Goal: Information Seeking & Learning: Learn about a topic

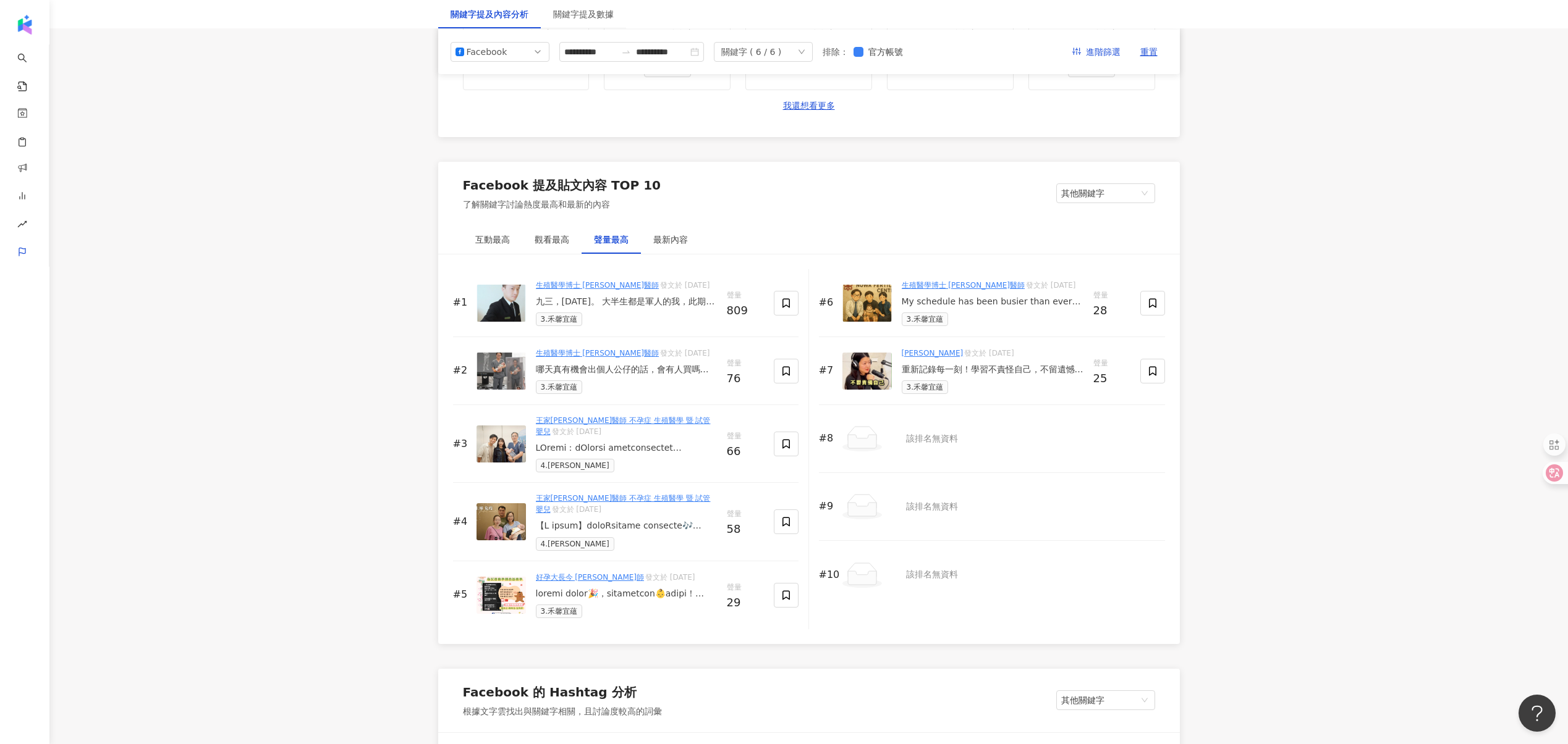
scroll to position [1743, 0]
click at [629, 369] on div "哪天真有機會出個人公仔的話，會有人買嗎？不知道，但我想我自己應該會想要一組🤣#桃園試管嬰兒 #禾馨宜蘊 #試管 #凍卵 #nuwafertilitycente…" at bounding box center [626, 371] width 181 height 12
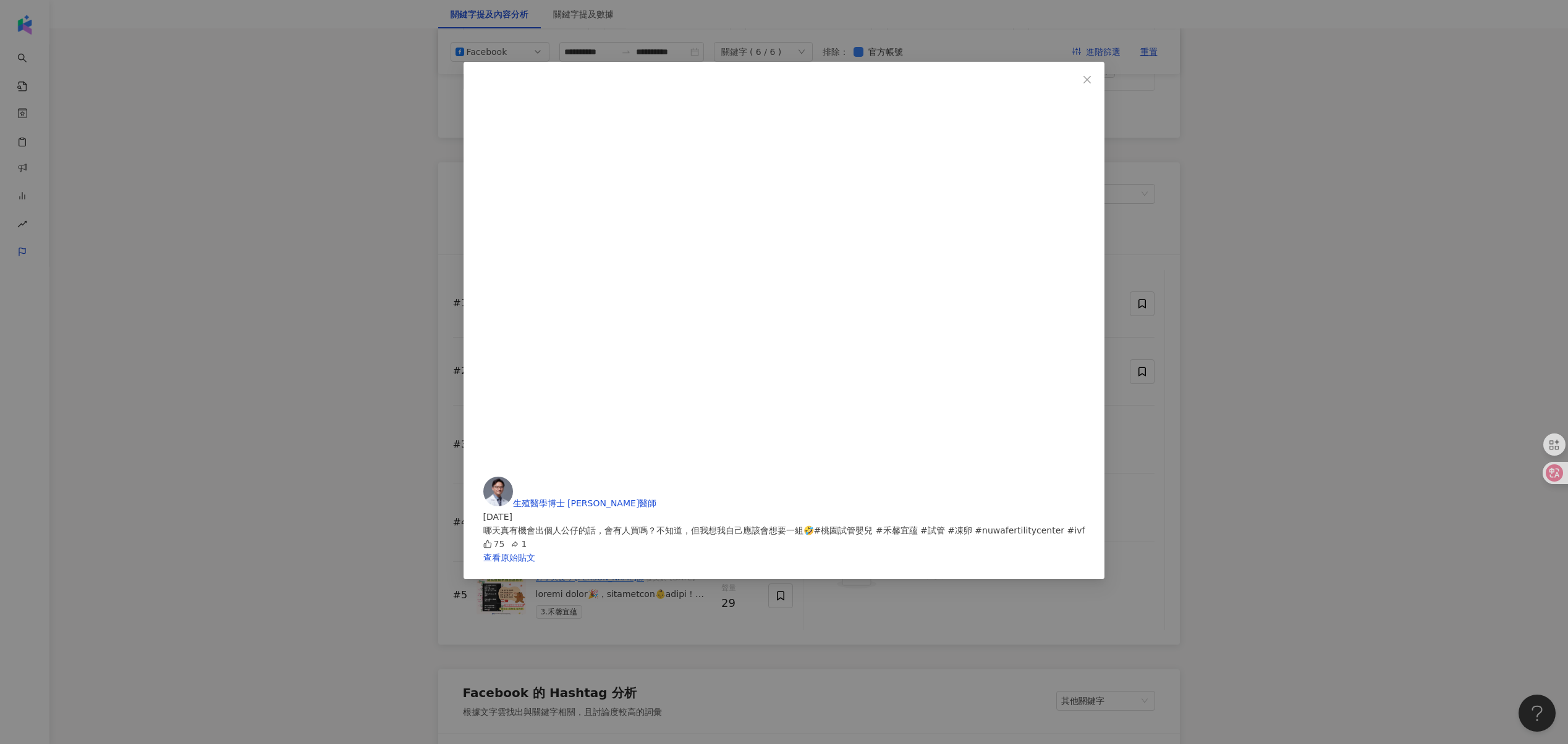
click at [411, 422] on div "生殖醫學博士 [PERSON_NAME]醫師 [DATE] 哪天真有機會出個人公仔的話，會有人買嗎？不知道，但我想我自己應該會想要一組🤣#桃園試管嬰兒 #禾馨…" at bounding box center [784, 372] width 1568 height 744
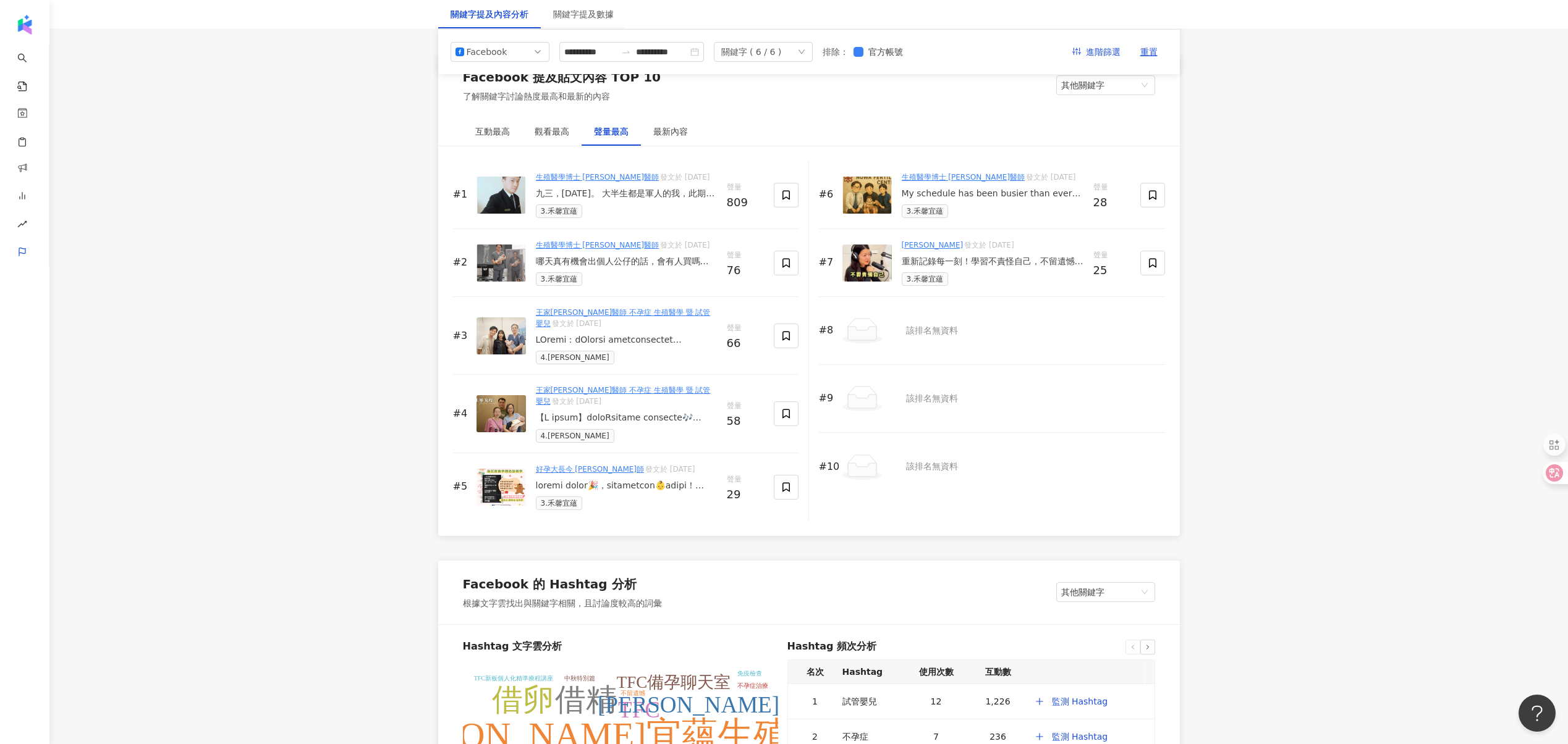
scroll to position [1807, 0]
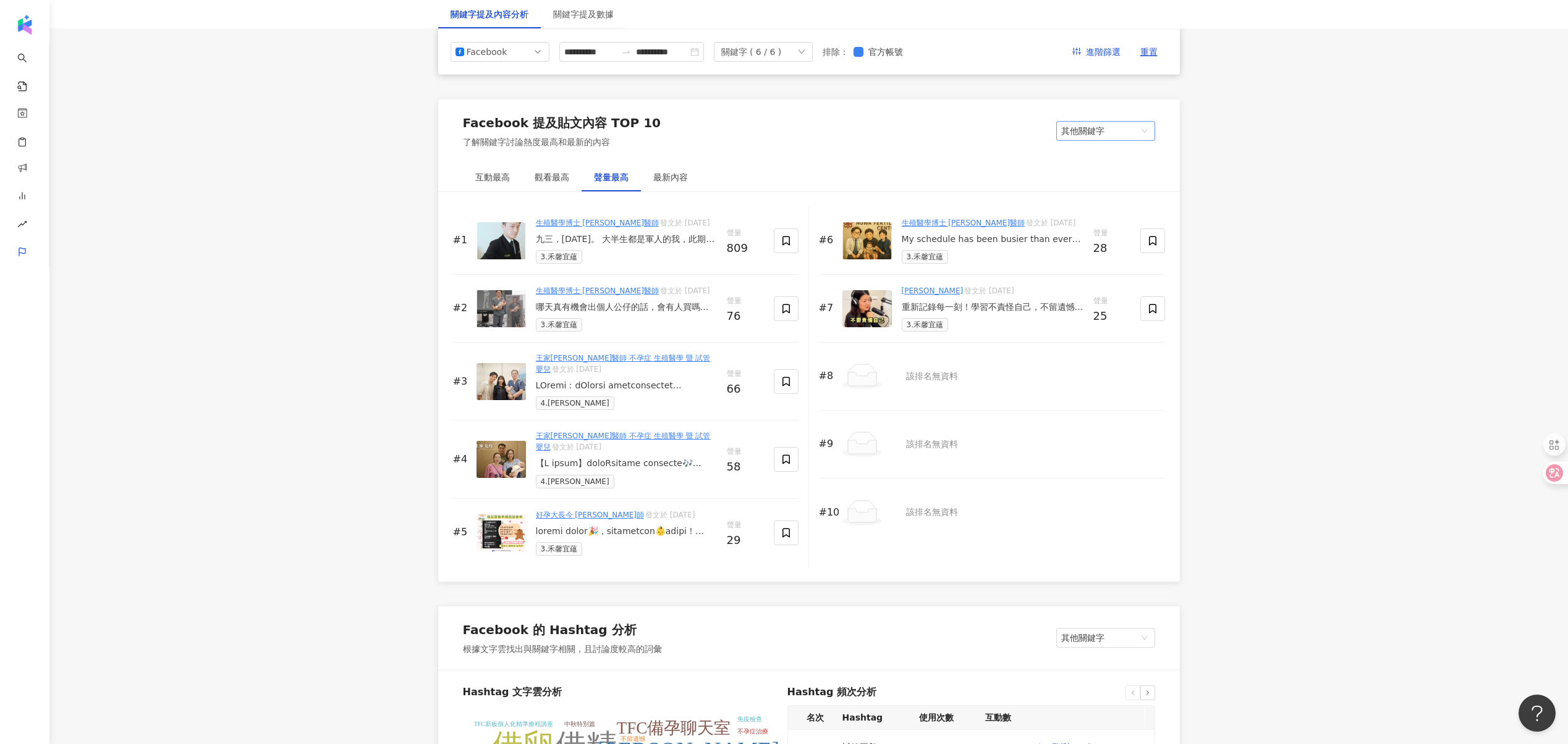
click at [1091, 140] on span "其他關鍵字" at bounding box center [1105, 131] width 89 height 18
click at [1088, 174] on div "我的關鍵字" at bounding box center [1105, 178] width 79 height 14
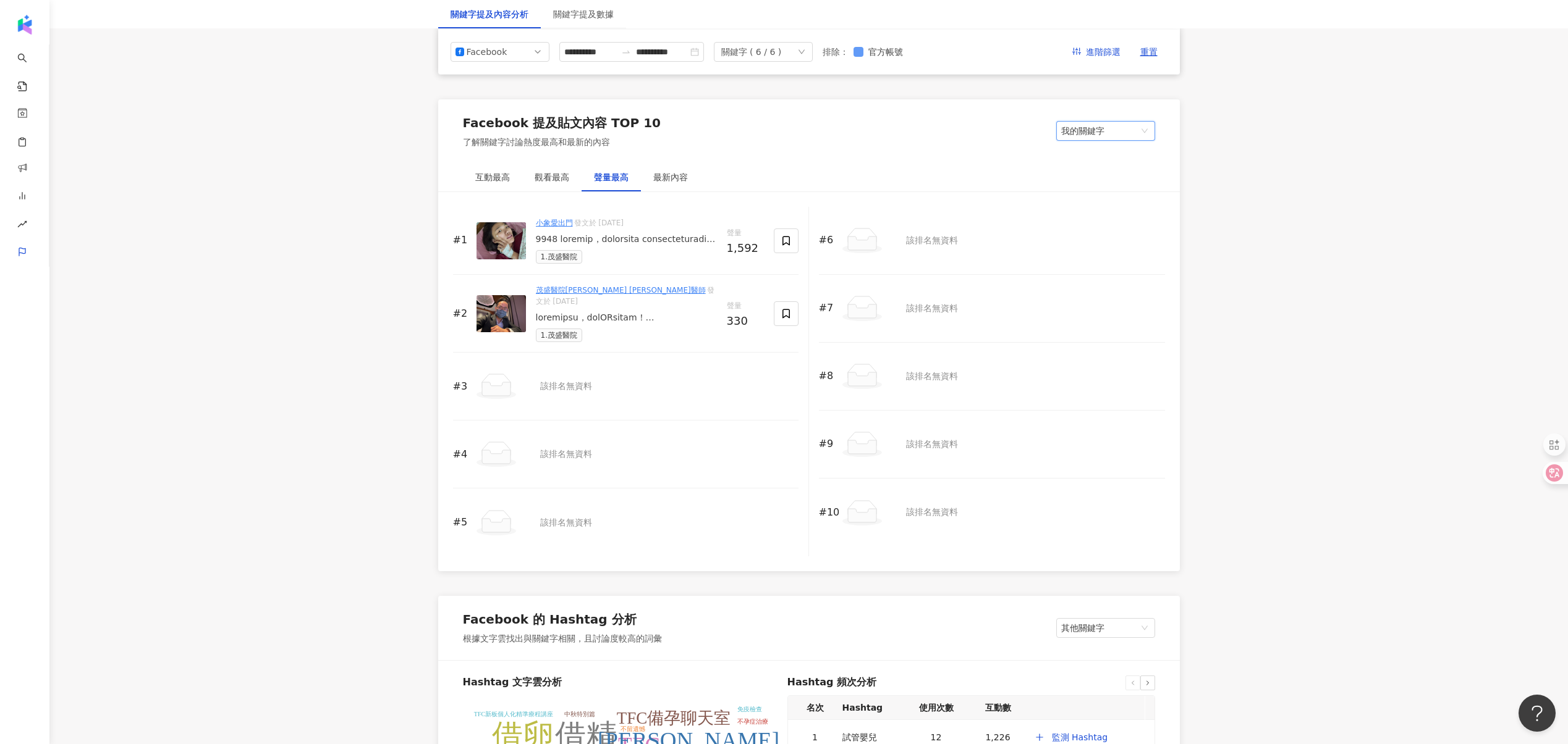
click at [908, 48] on span "官方帳號" at bounding box center [885, 52] width 45 height 14
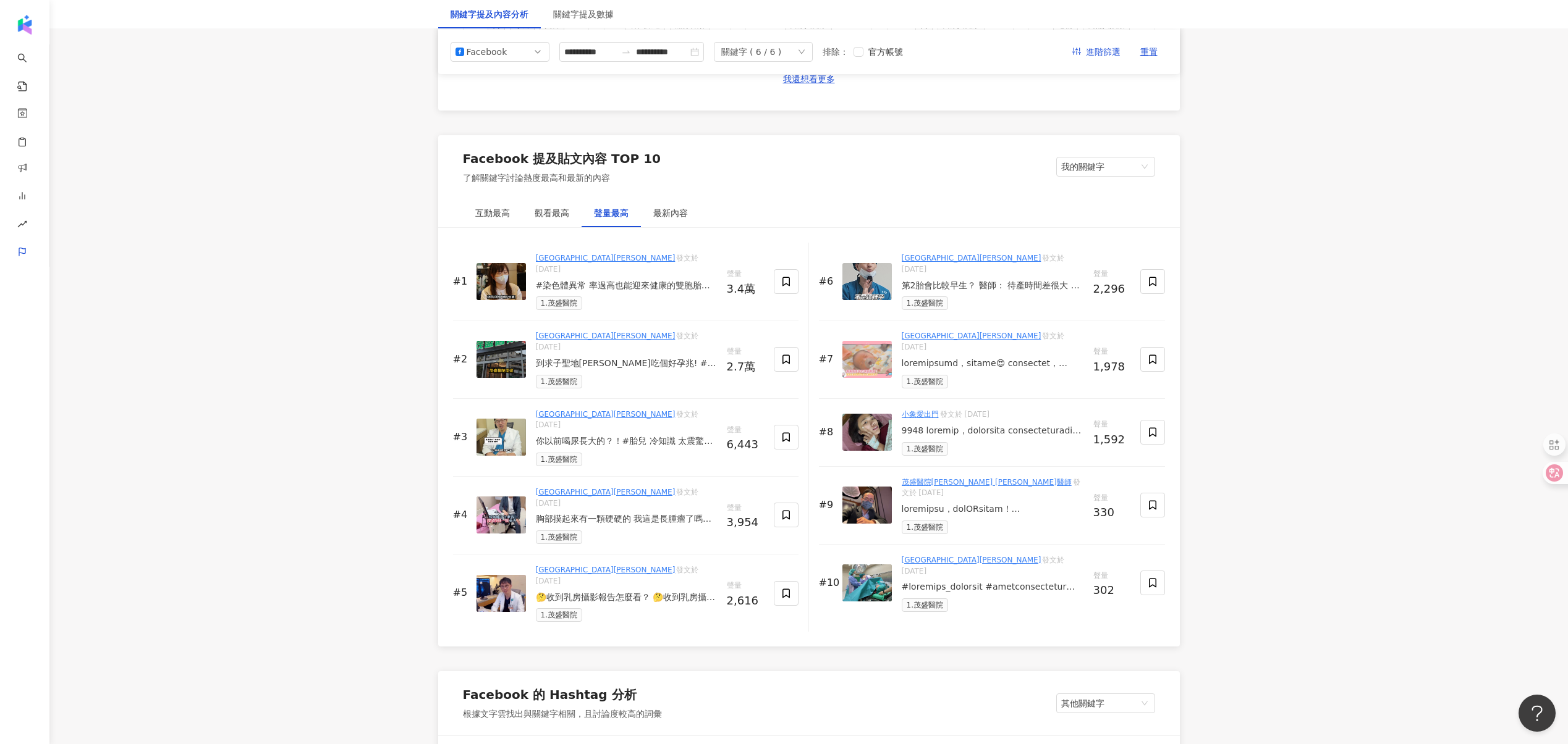
scroll to position [1771, 0]
click at [655, 296] on div "1.茂盛醫院" at bounding box center [626, 303] width 181 height 14
click at [674, 280] on div "#染色體異常 率過高也能迎來健康的雙胞胎！香港[PERSON_NAME]一家帶著可愛寶寶們回娘家 感謝 #[PERSON_NAME] 備孕多年無果的她跨海赴[…" at bounding box center [626, 286] width 181 height 12
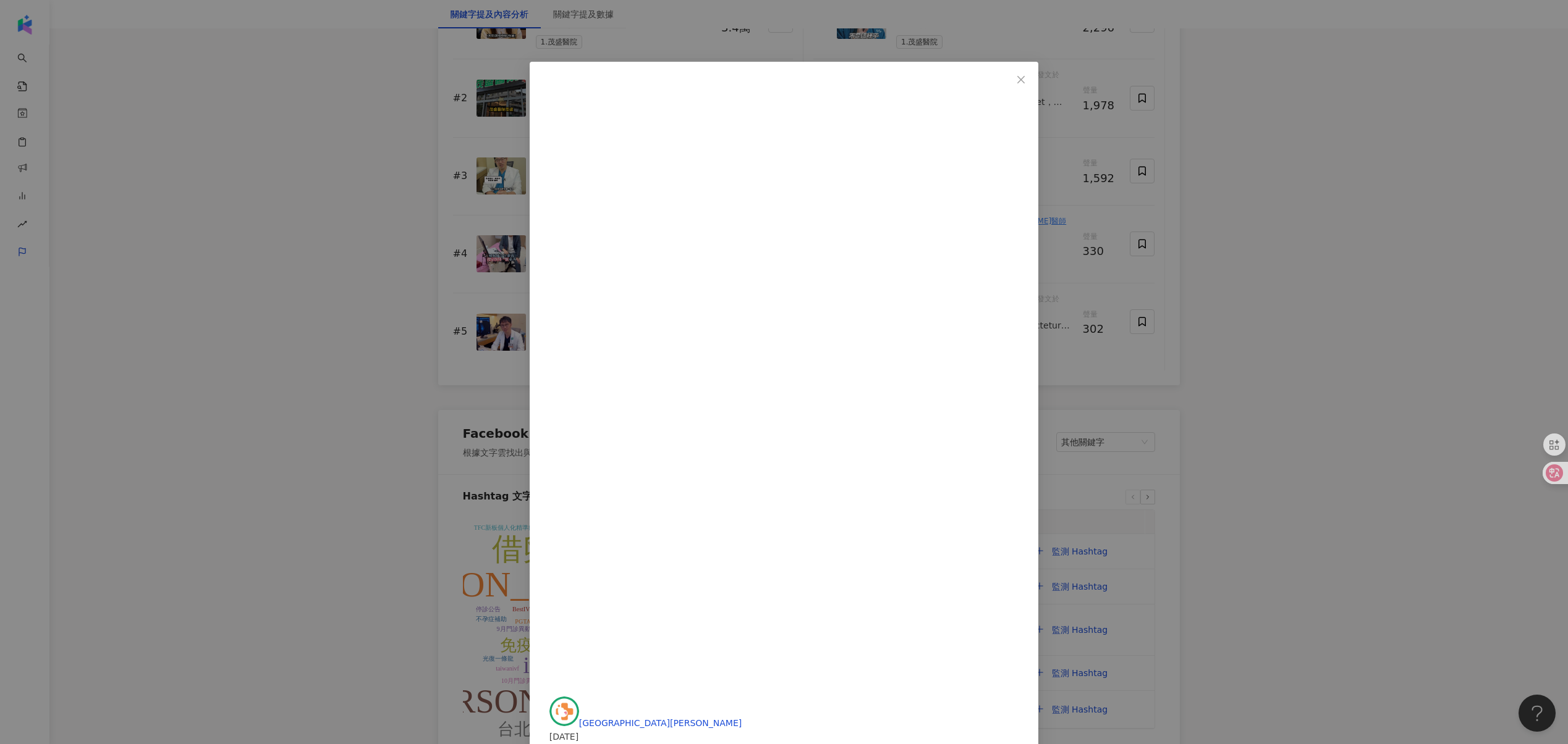
scroll to position [2037, 0]
click at [1286, 258] on div "[GEOGRAPHIC_DATA][PERSON_NAME] [DATE] #染色體異常 率過高也能迎來健康的雙胞胎！香港[PERSON_NAME]一家帶著可…" at bounding box center [784, 372] width 1568 height 744
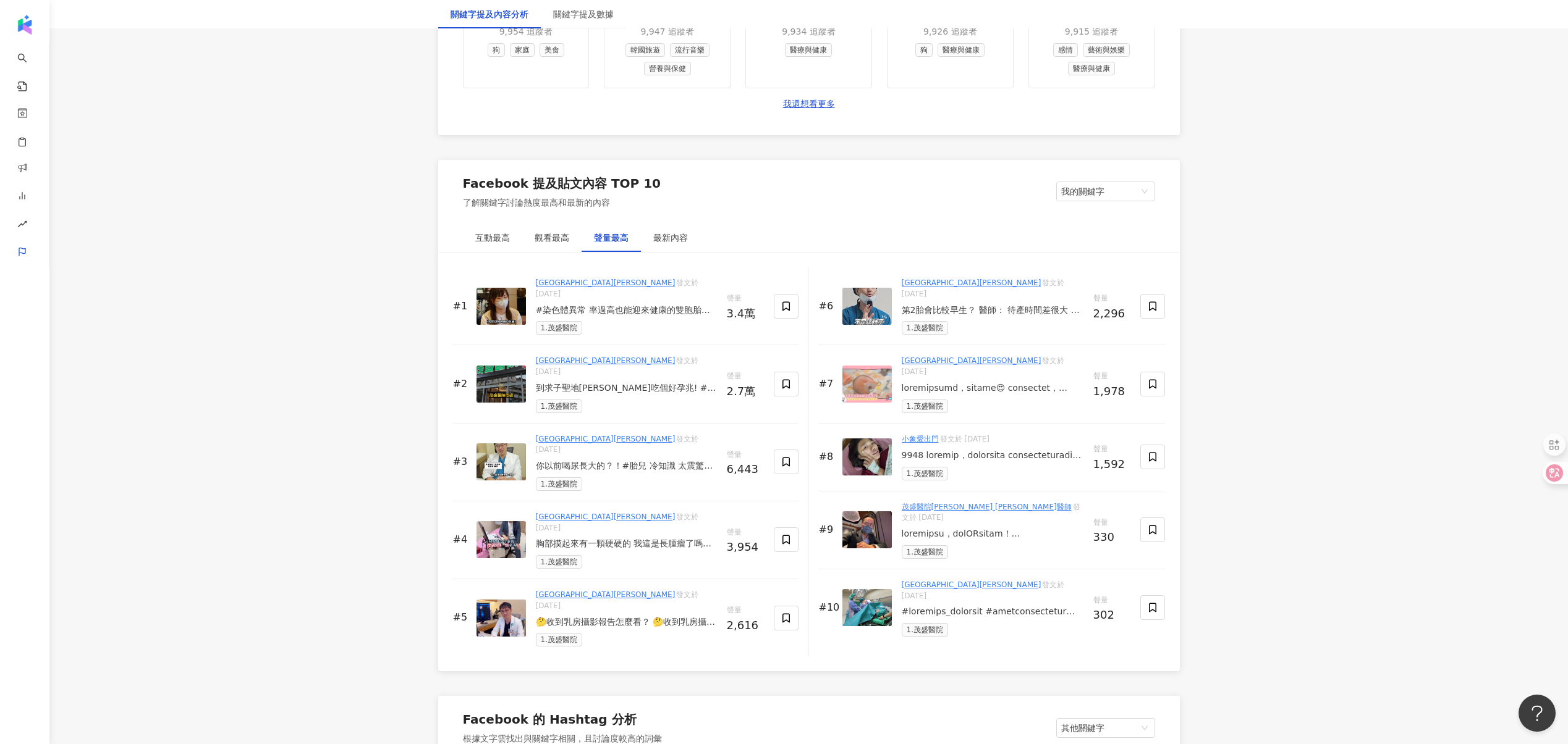
scroll to position [1728, 0]
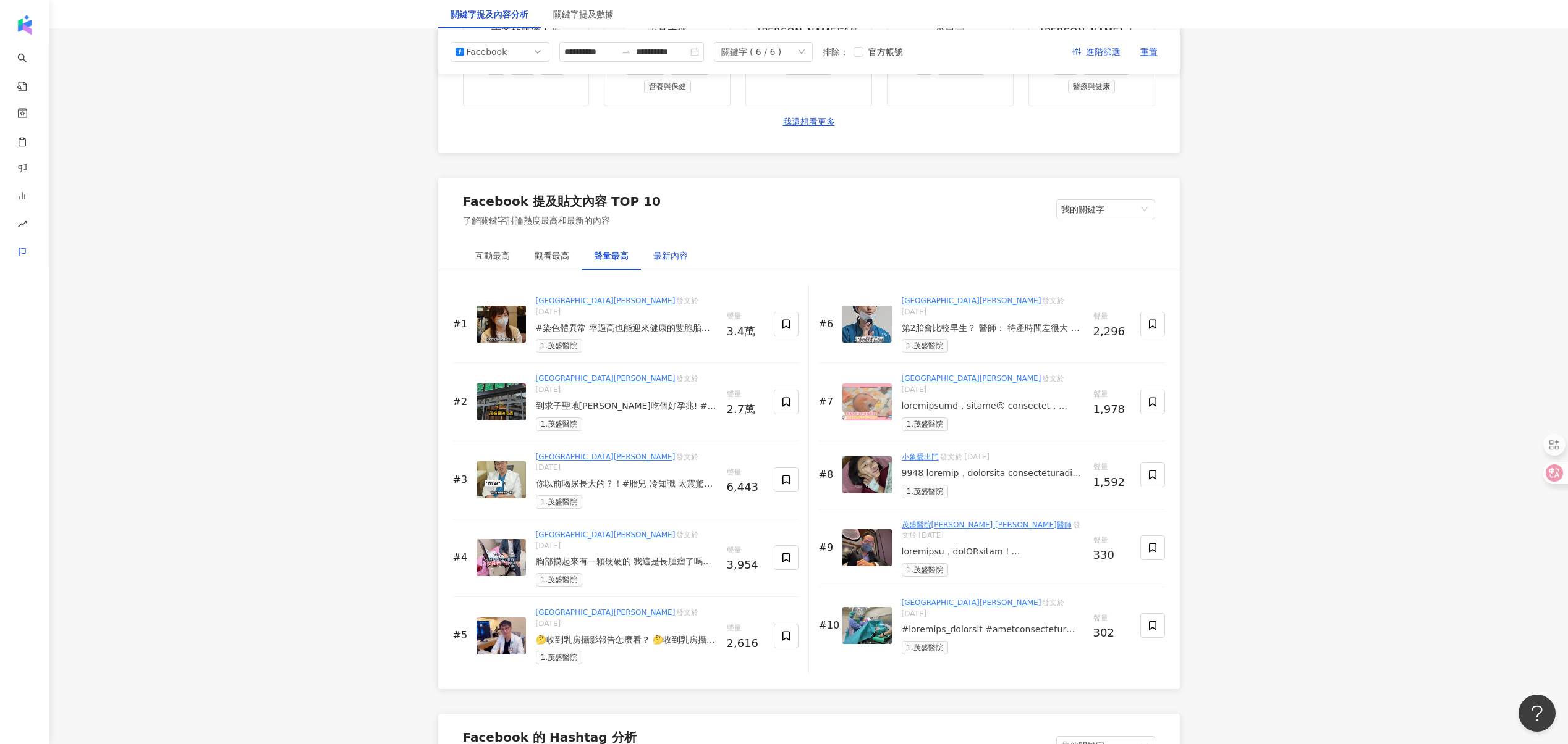
click at [667, 261] on div "最新內容" at bounding box center [670, 256] width 35 height 14
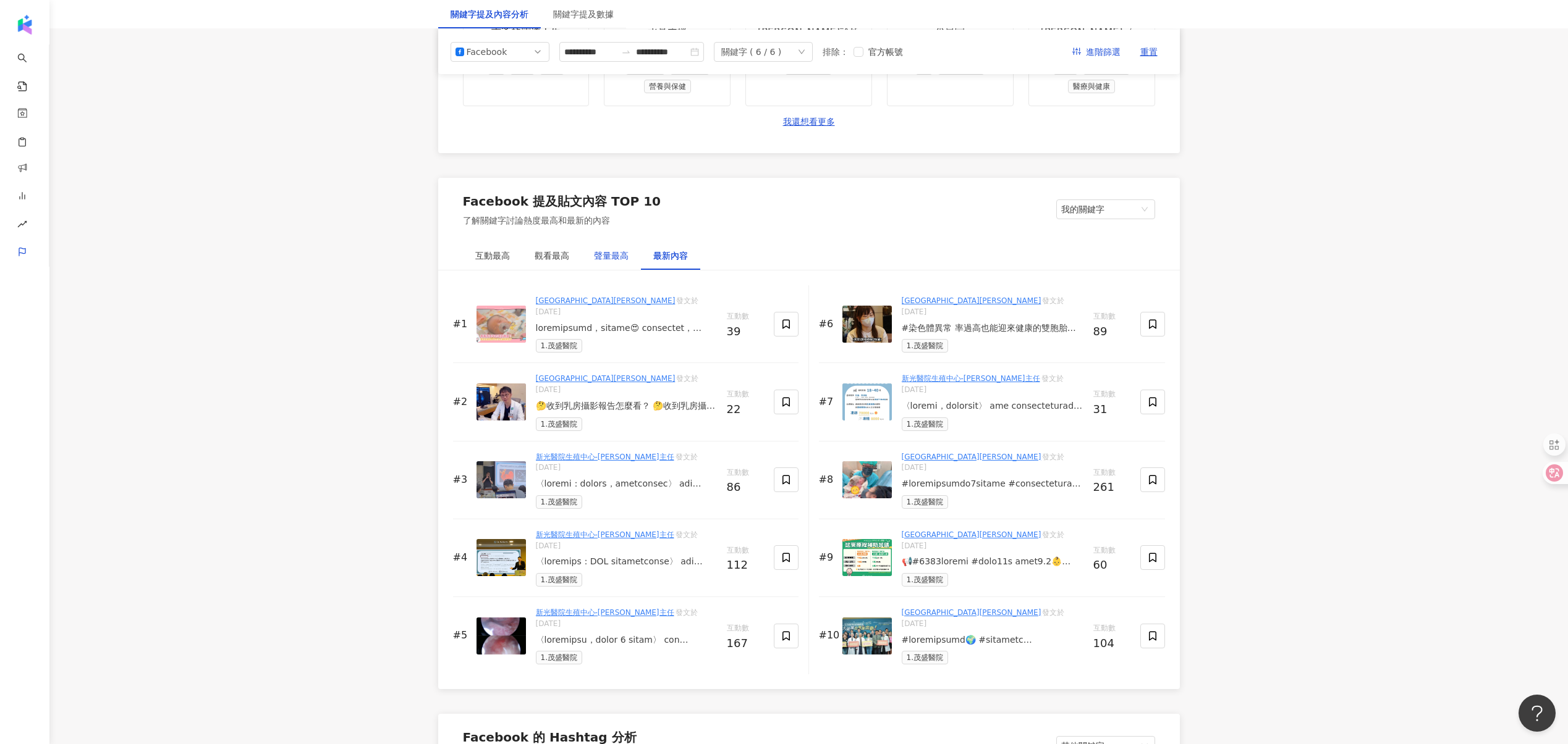
click at [625, 259] on div "聲量最高" at bounding box center [610, 256] width 35 height 14
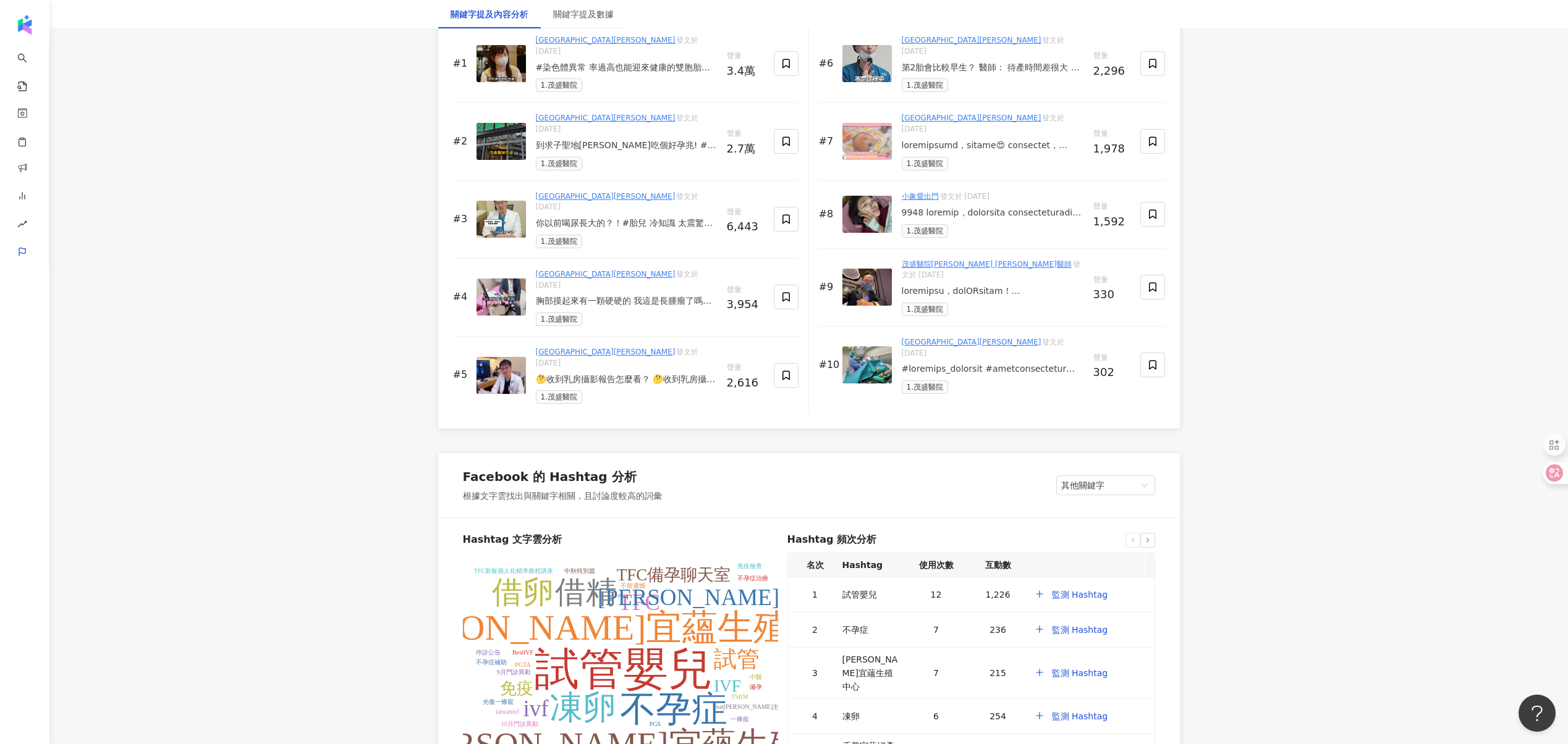
scroll to position [1989, 0]
click at [1108, 476] on span "其他關鍵字" at bounding box center [1105, 485] width 89 height 18
click at [1088, 525] on div "我的關鍵字" at bounding box center [1105, 532] width 79 height 14
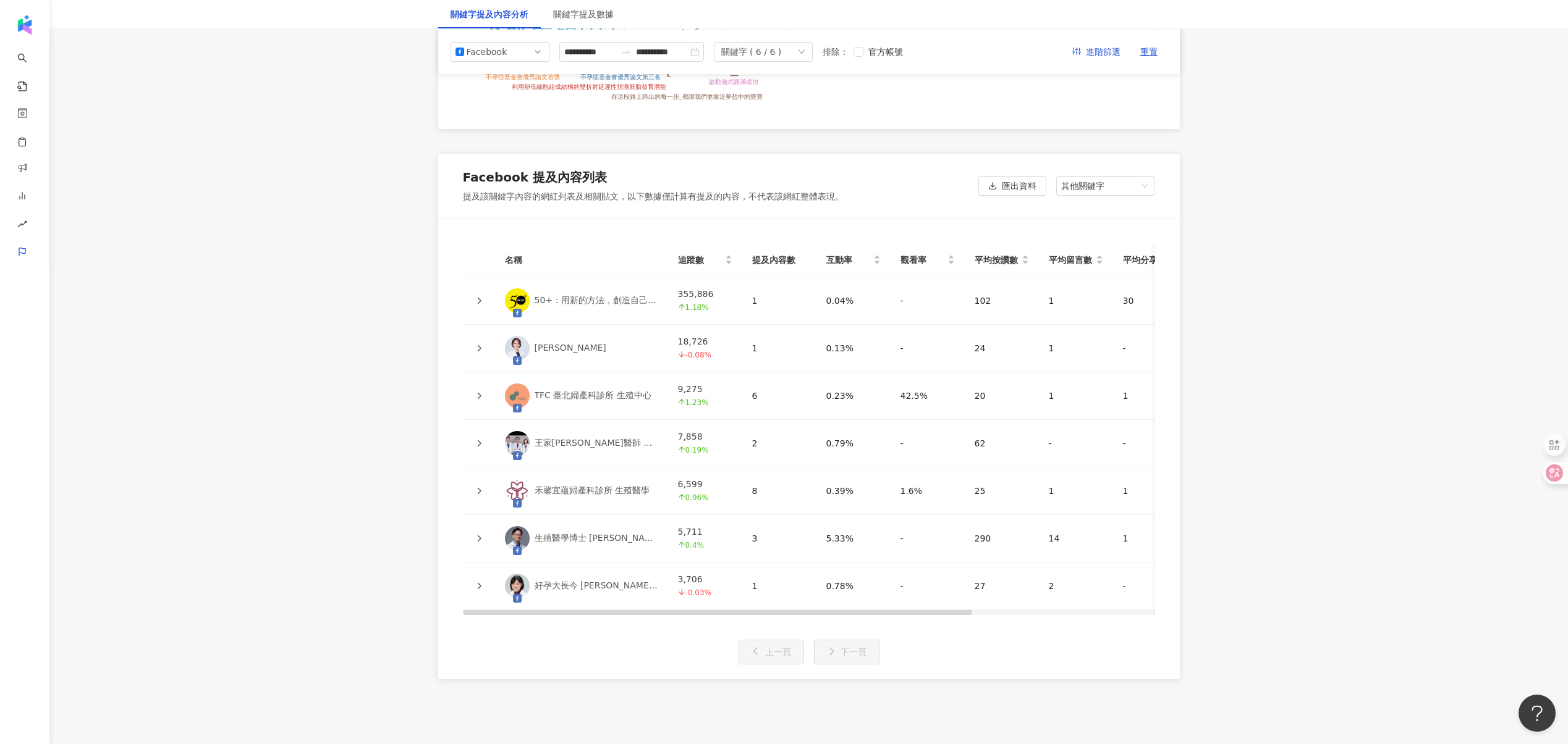
scroll to position [2299, 0]
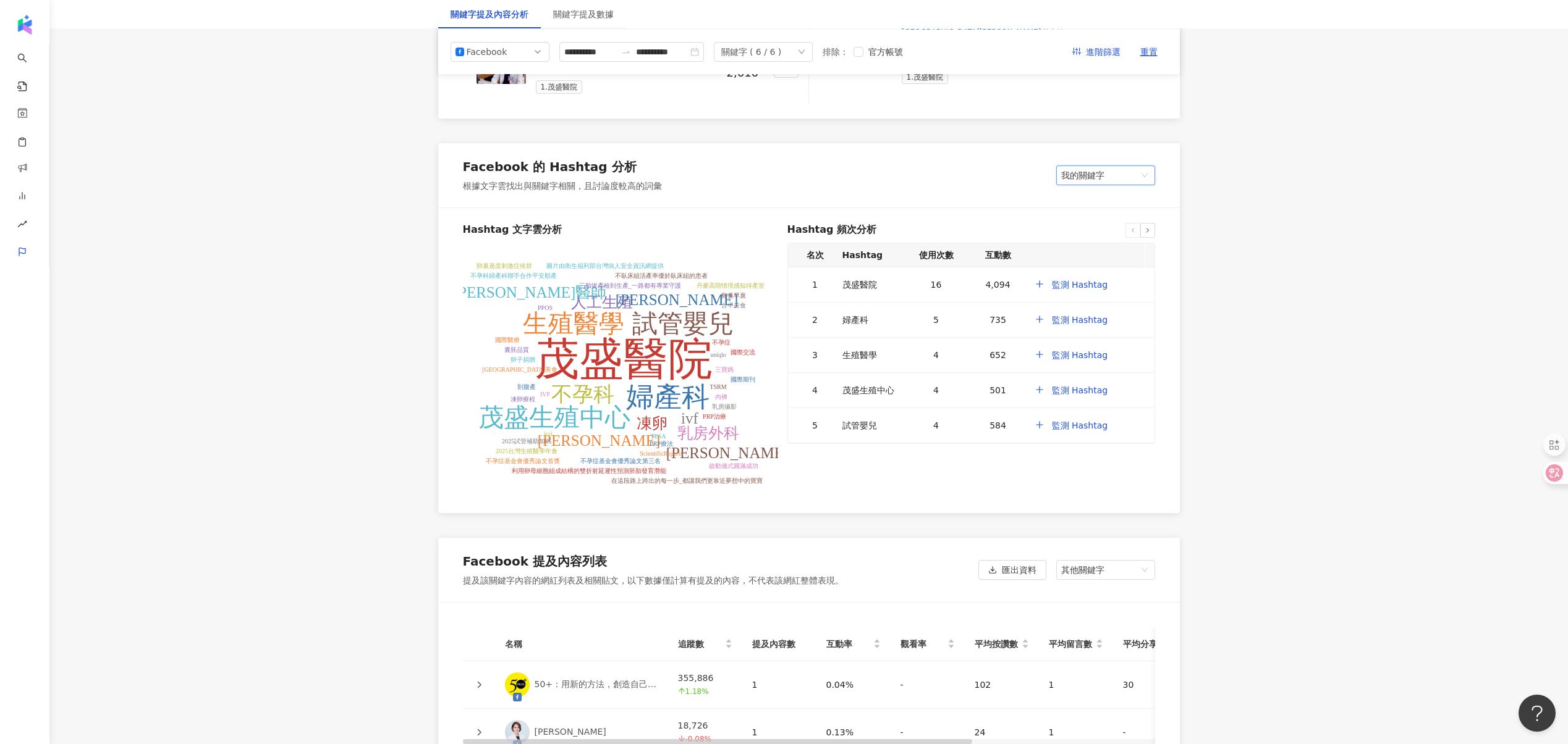
click at [1092, 538] on div "Facebook 提及內容列表 提及該關鍵字內容的網紅列表及相關貼文，以下數據僅計算有提及的內容，不代表該網紅整體表現。 匯出資料 其他關鍵字" at bounding box center [808, 569] width 741 height 64
click at [1092, 561] on span "其他關鍵字" at bounding box center [1105, 570] width 89 height 18
click at [1079, 609] on div "我的關鍵字" at bounding box center [1105, 616] width 79 height 14
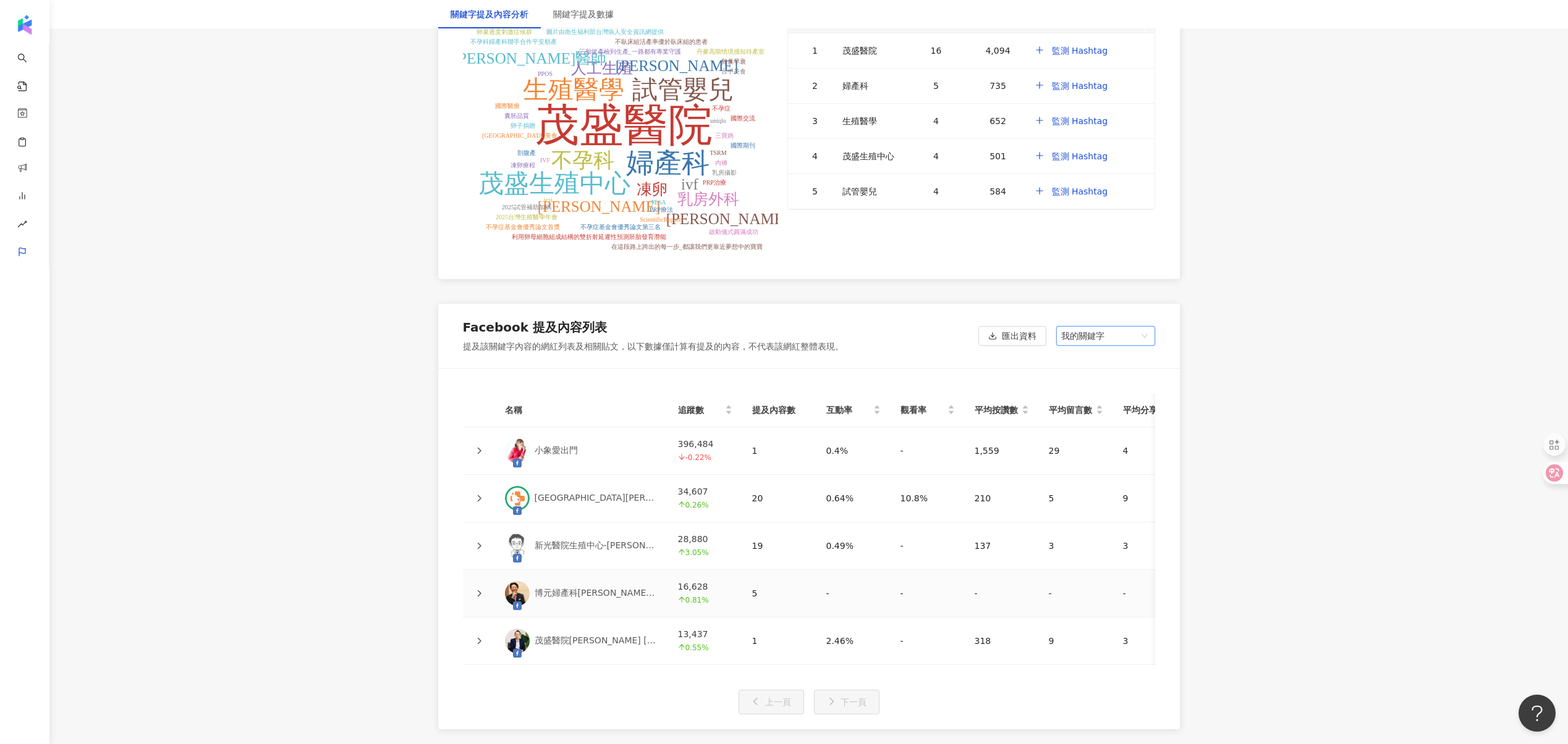
scroll to position [2557, 0]
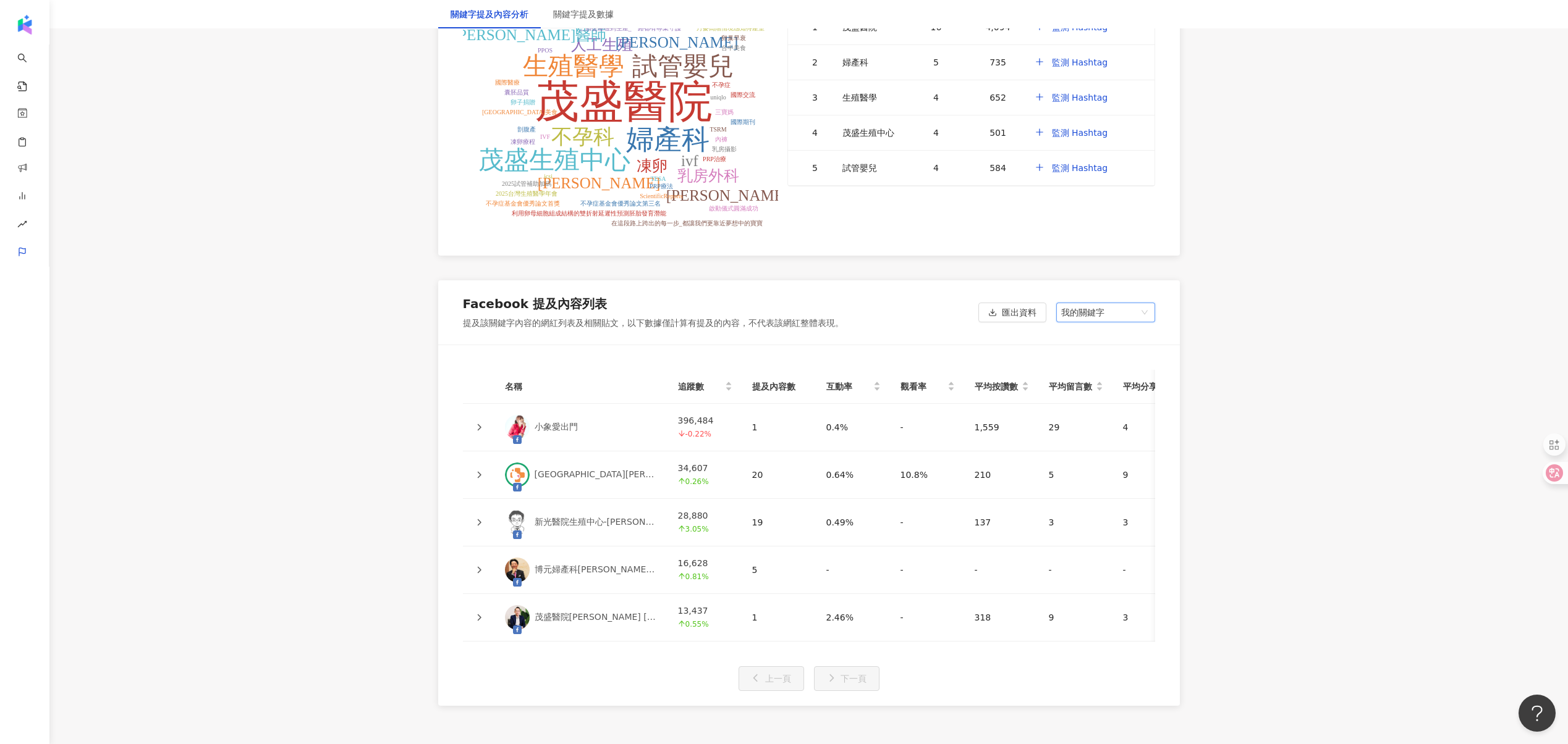
click at [480, 472] on icon at bounding box center [479, 475] width 4 height 7
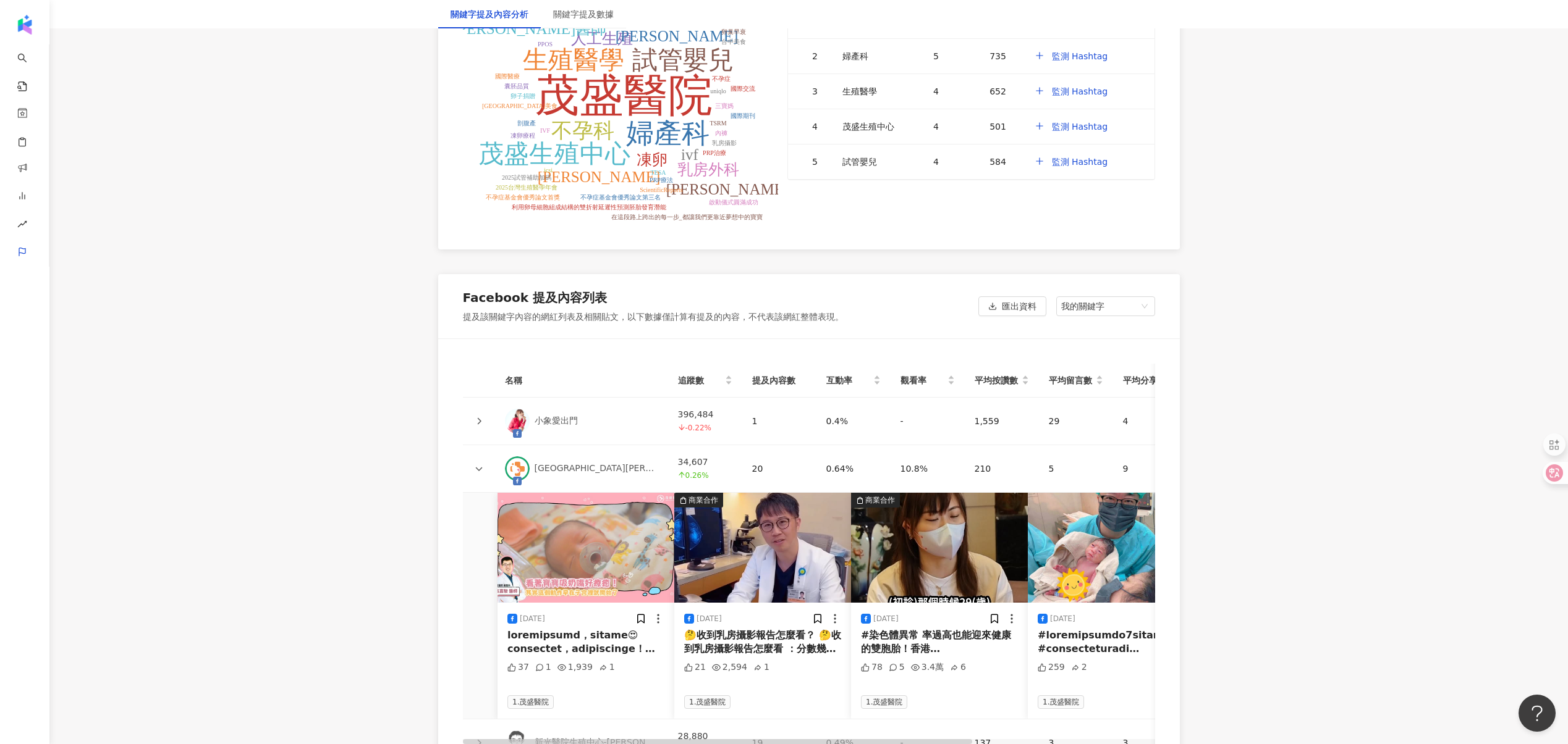
scroll to position [2563, 0]
drag, startPoint x: 1084, startPoint y: 581, endPoint x: 705, endPoint y: 558, distance: 379.7
click at [705, 558] on div "[DATE] 37 1 1,939 1 1.茂盛醫院 商業合作 [DATE] 🤔收到乳房攝影報告怎麼看？ 🤔收到乳房攝影報告怎麼看 ：分數幾分是惡性❓ ：良性…" at bounding box center [1346, 606] width 1767 height 226
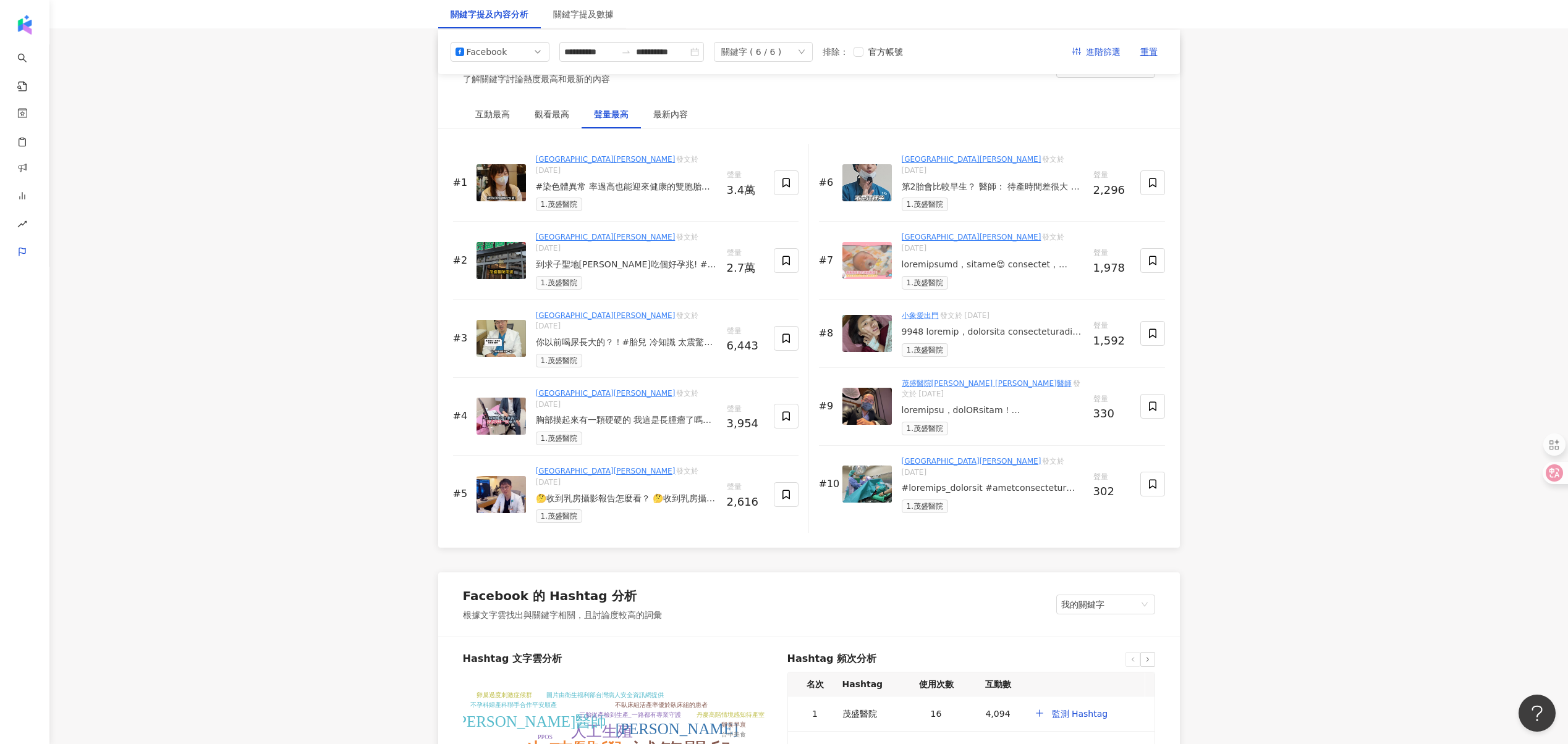
scroll to position [1850, 0]
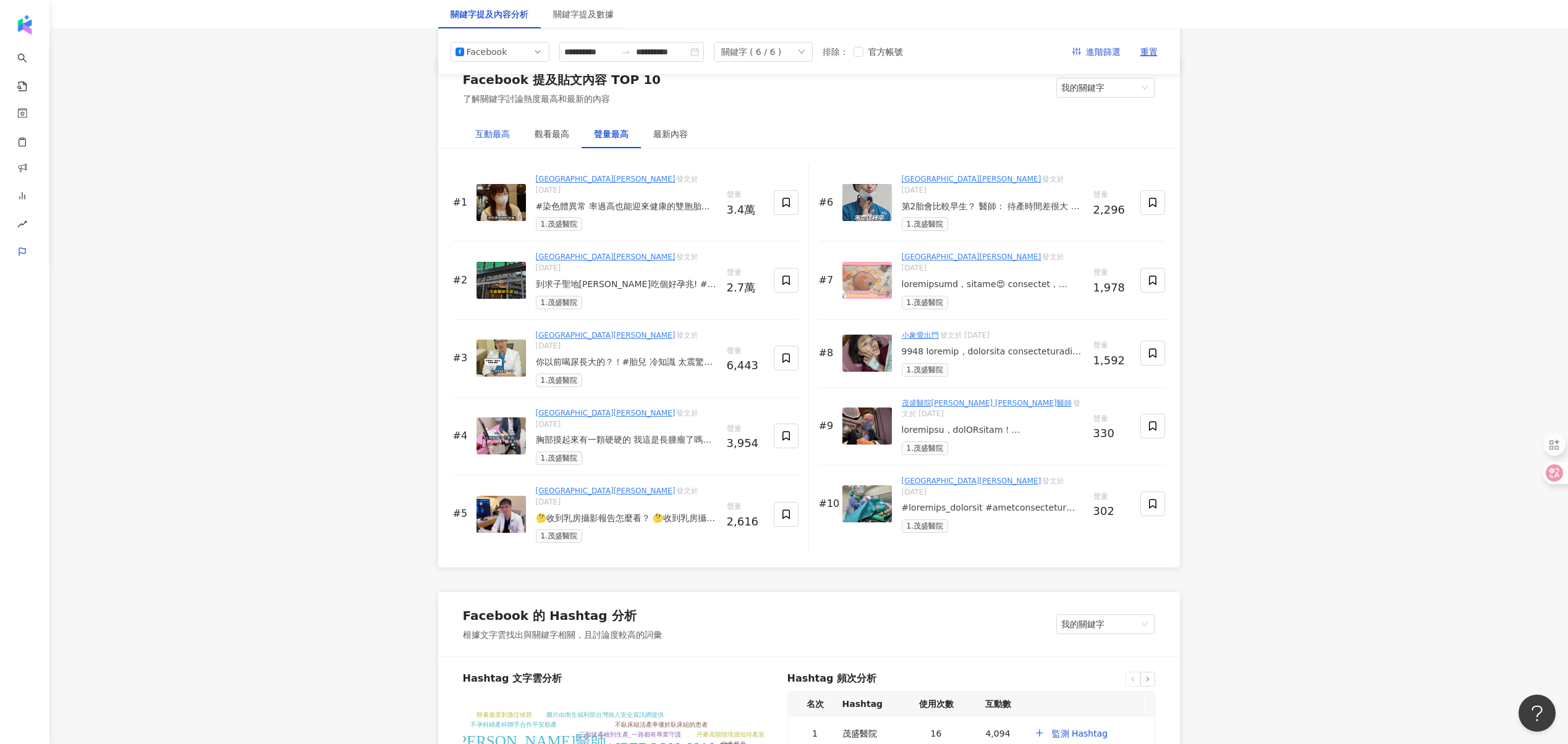
click at [495, 139] on div "互動最高" at bounding box center [492, 134] width 35 height 14
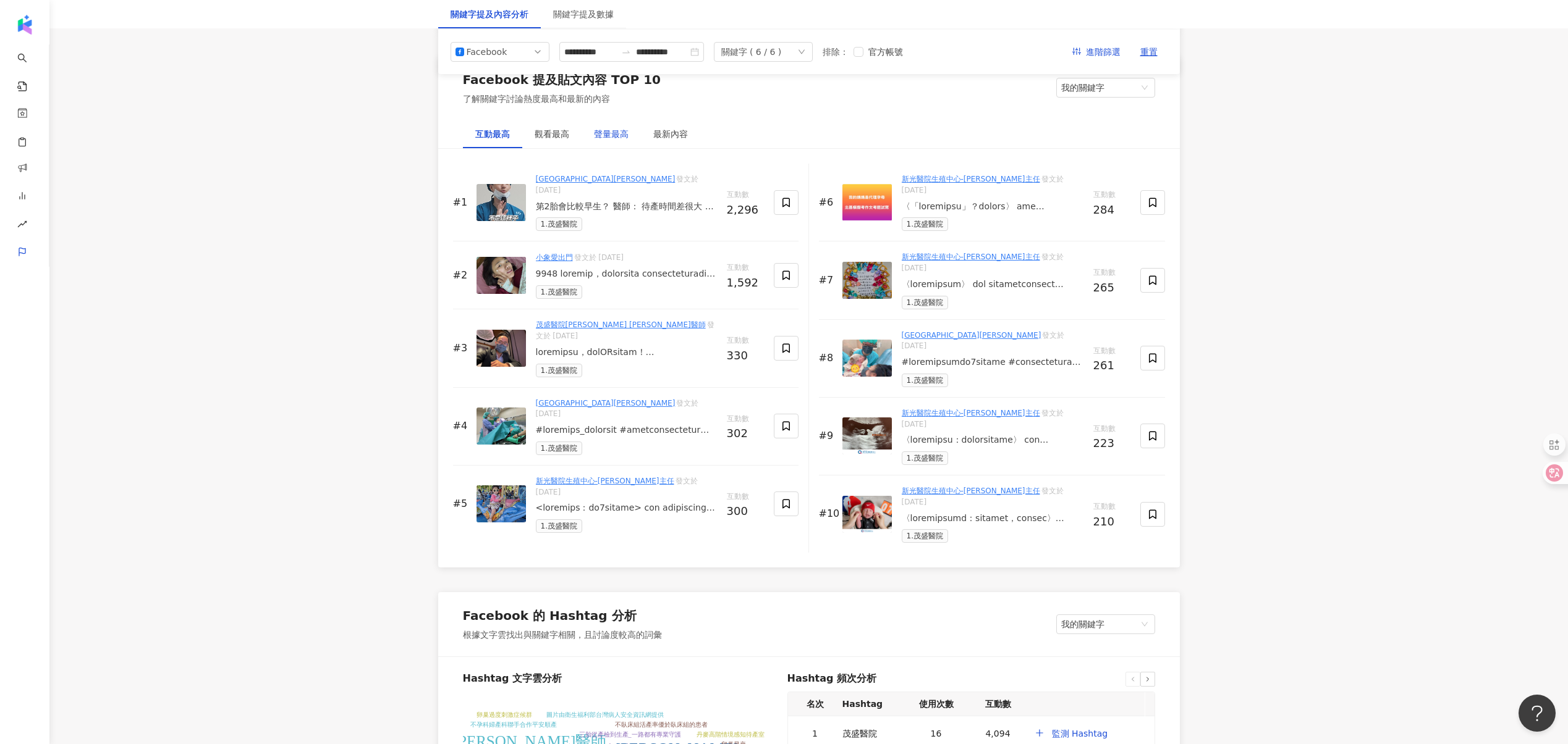
click at [605, 138] on div "聲量最高" at bounding box center [610, 134] width 35 height 14
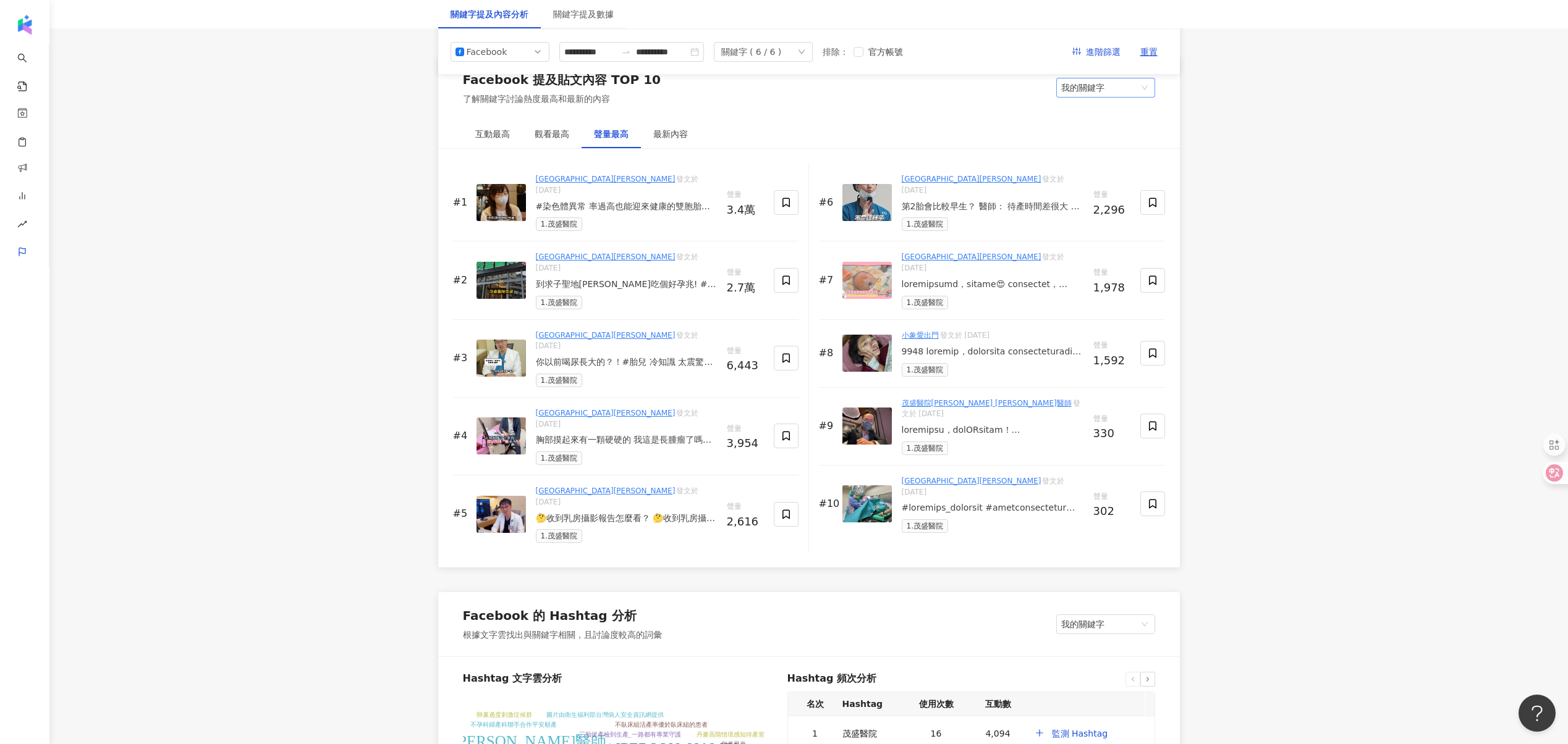
click at [1128, 86] on span "我的關鍵字" at bounding box center [1105, 88] width 89 height 18
click at [1105, 115] on div "其他關鍵字" at bounding box center [1105, 113] width 79 height 14
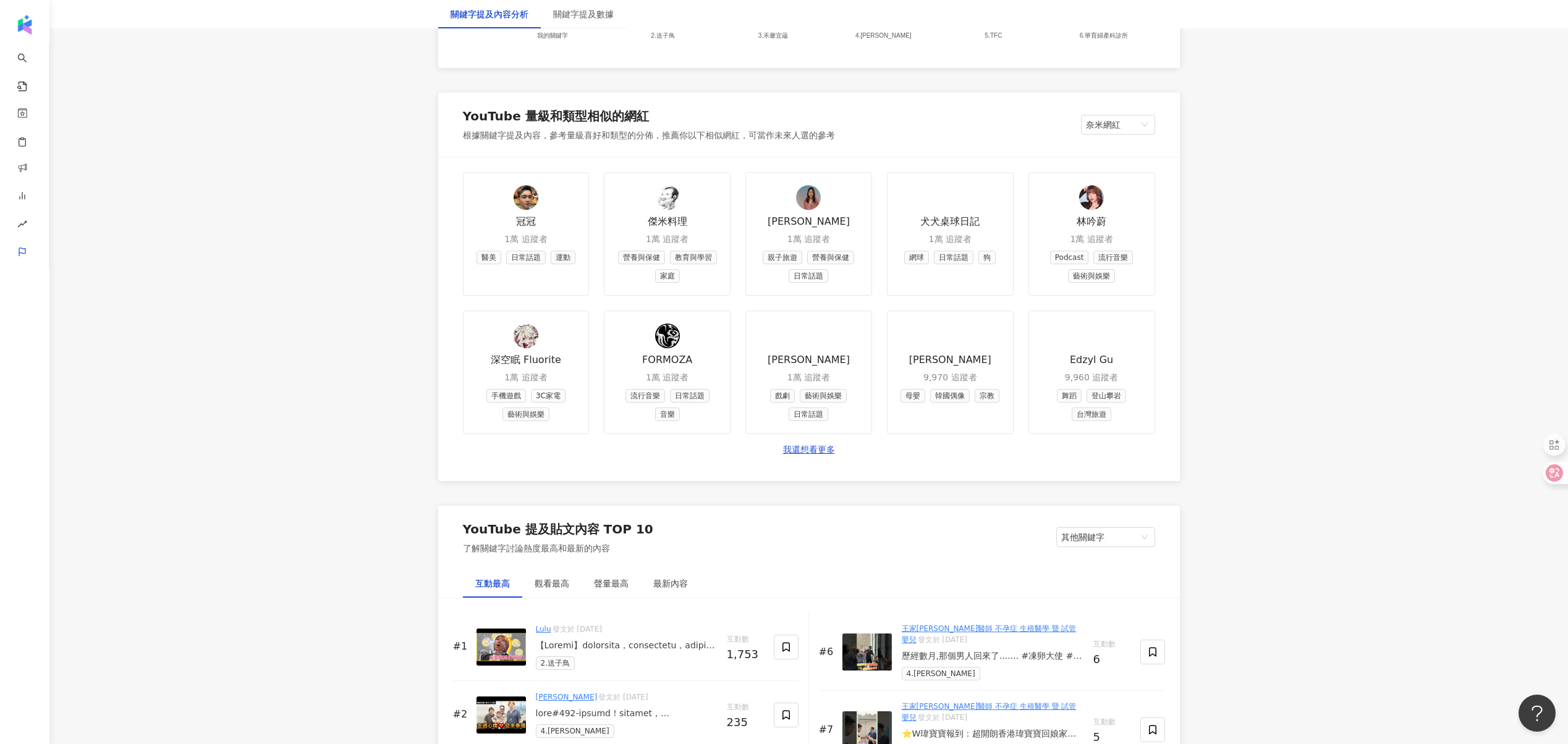
scroll to position [1643, 0]
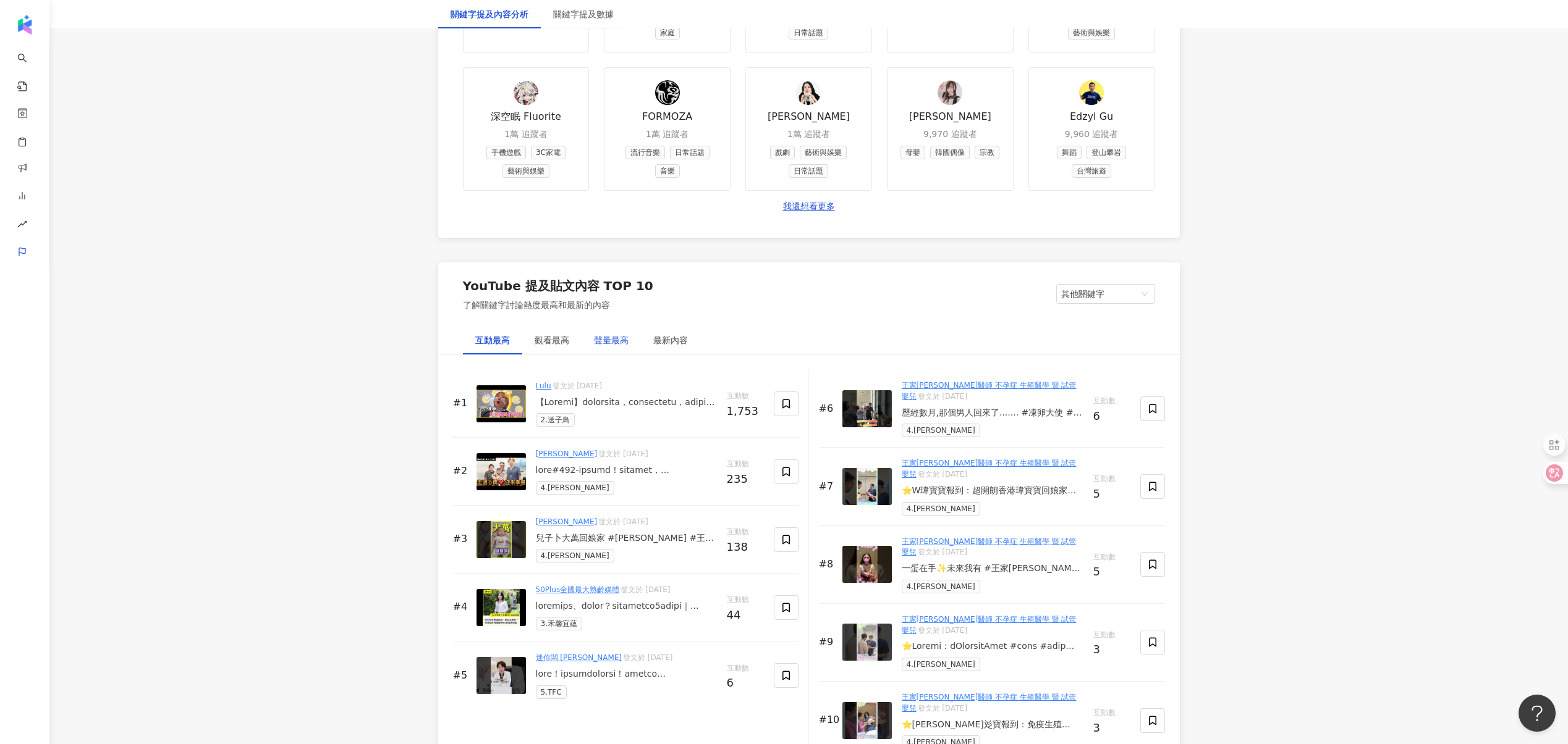
click at [597, 337] on div "聲量最高" at bounding box center [610, 340] width 35 height 14
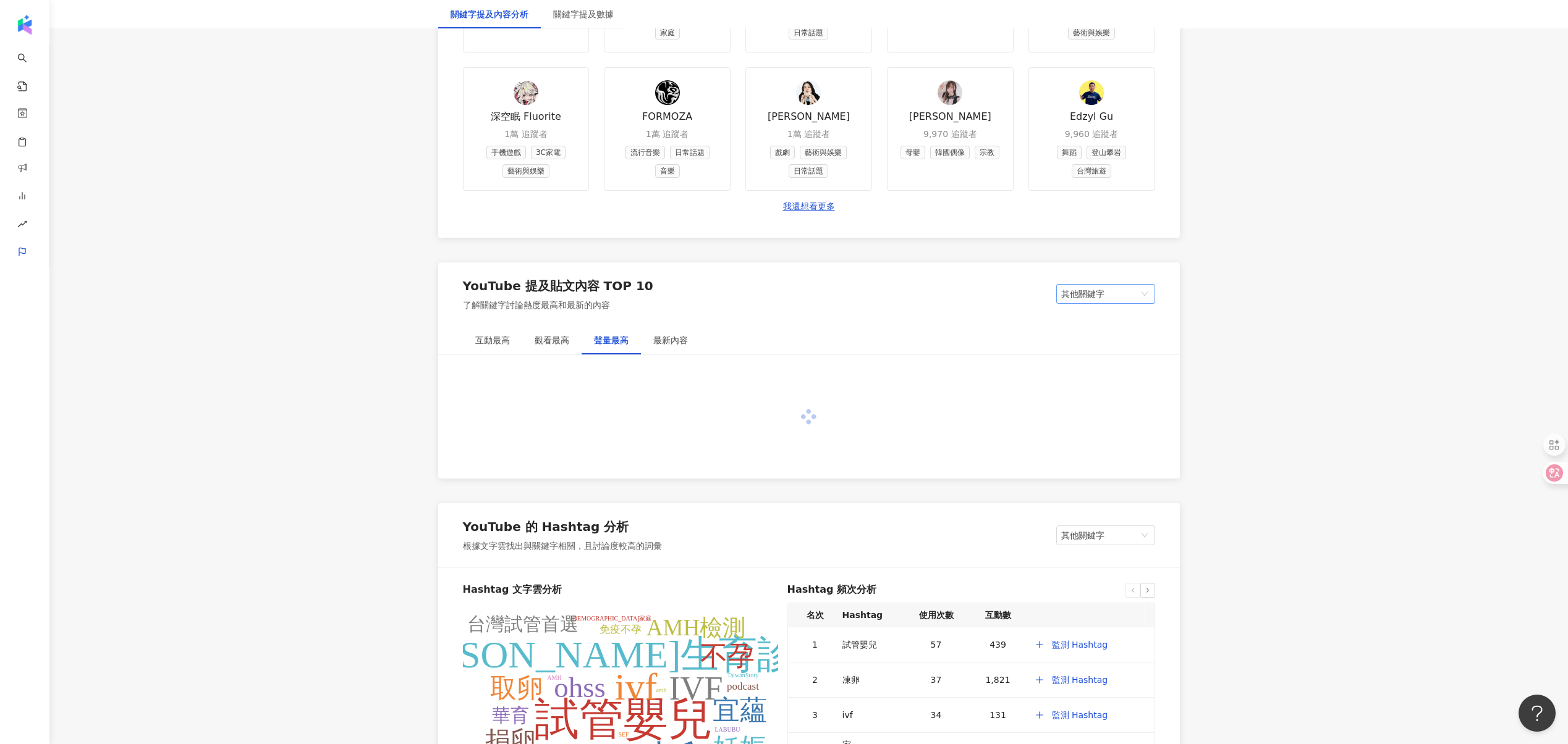
click at [1105, 299] on span "其他關鍵字" at bounding box center [1105, 294] width 89 height 18
click at [874, 311] on div "YouTube 提及貼文內容 TOP 10 了解關鍵字討論熱度最高和最新的內容 其他關鍵字 其他關鍵字 我的關鍵字" at bounding box center [808, 294] width 741 height 64
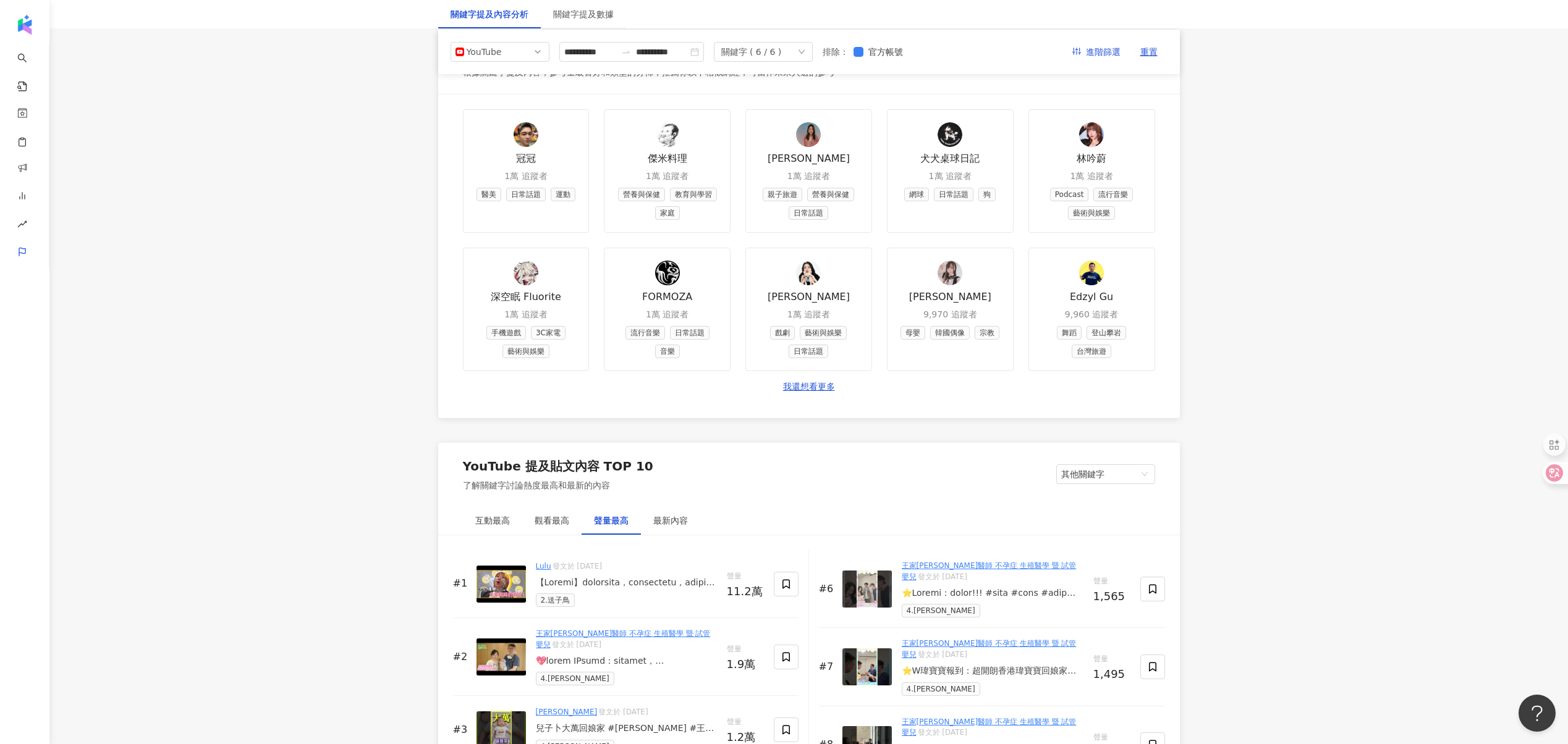
scroll to position [1393, 0]
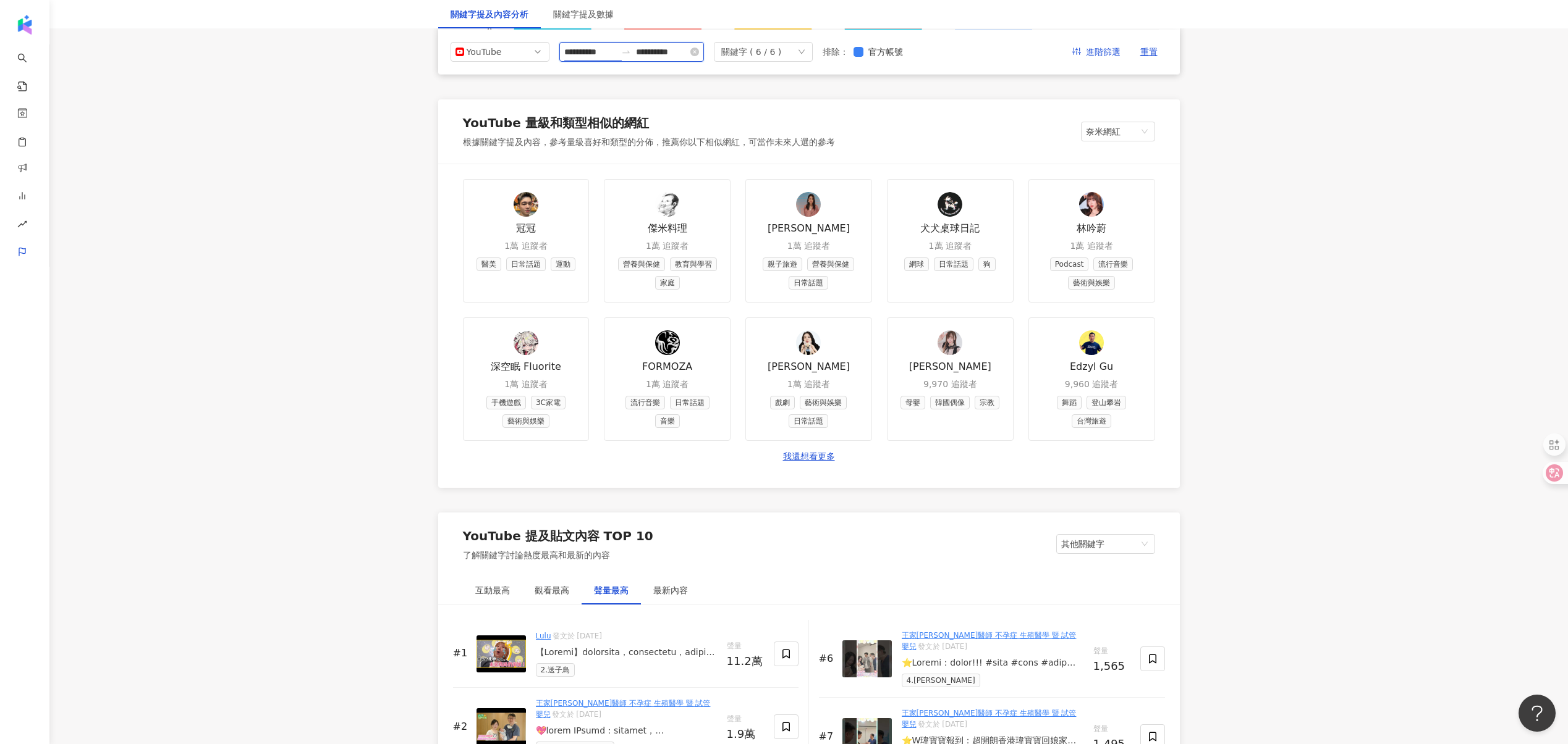
click at [609, 50] on input "**********" at bounding box center [590, 52] width 52 height 14
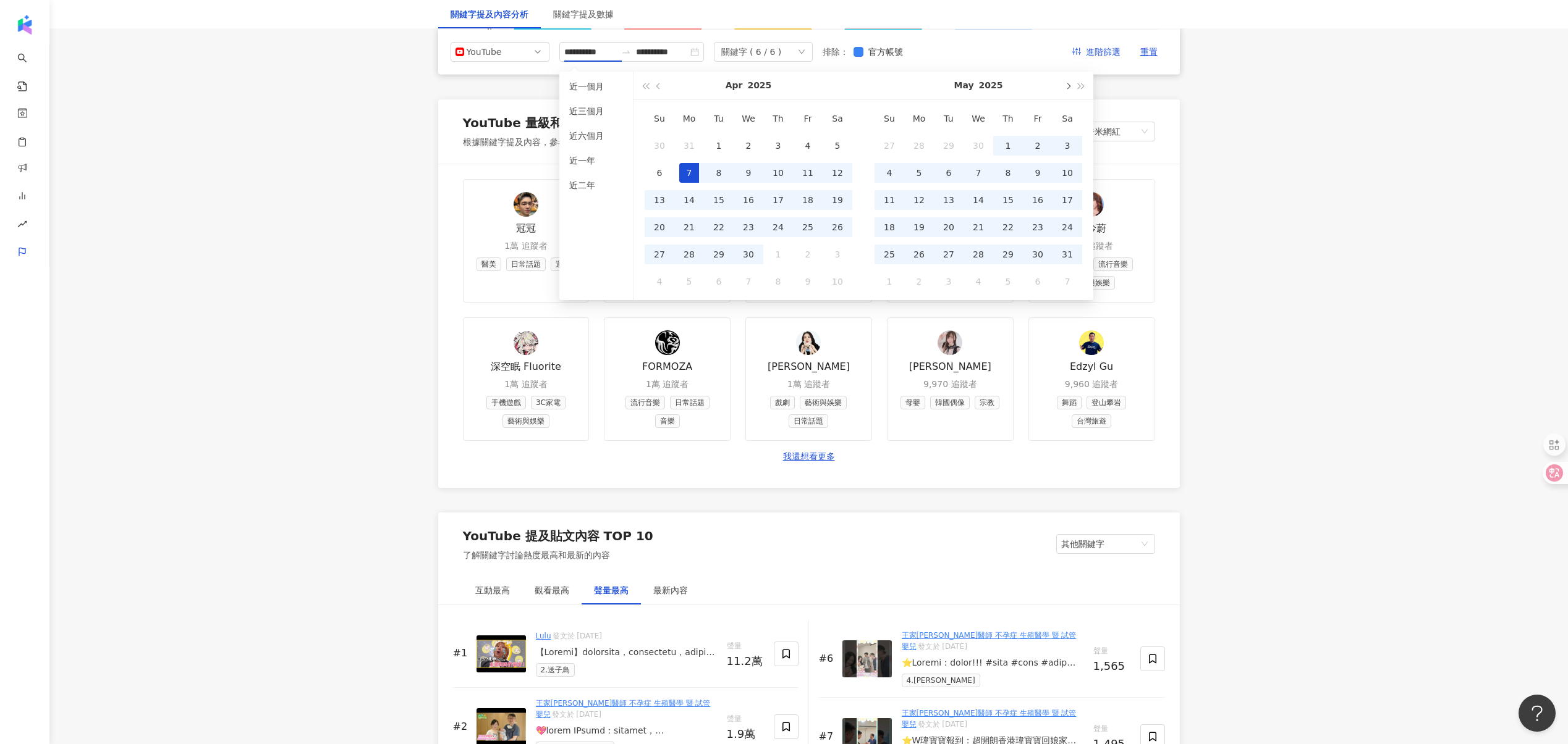
click at [1065, 87] on span "button" at bounding box center [1067, 86] width 6 height 6
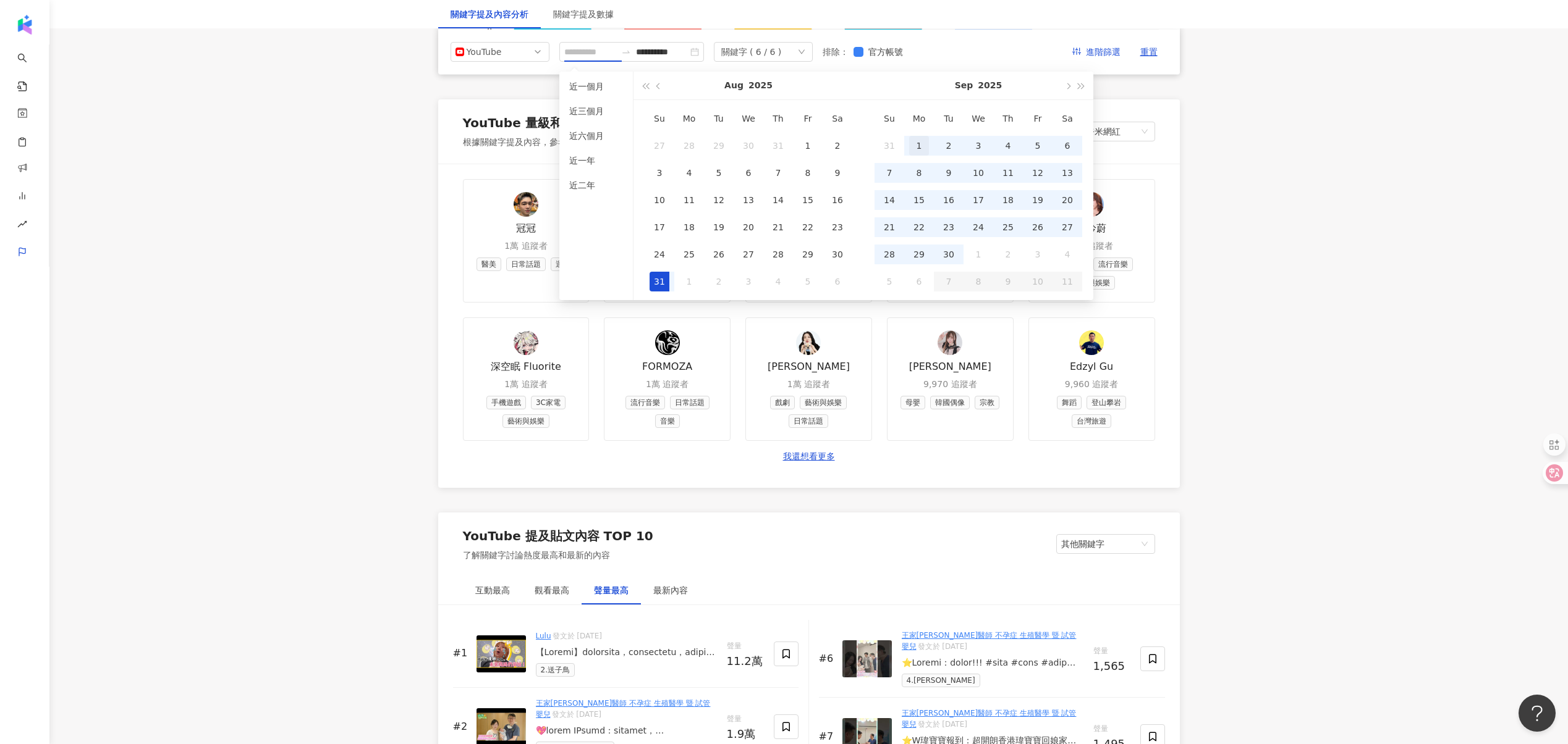
type input "**********"
click at [917, 142] on div "1" at bounding box center [919, 146] width 20 height 20
type input "**********"
click at [950, 252] on div "30" at bounding box center [948, 255] width 20 height 20
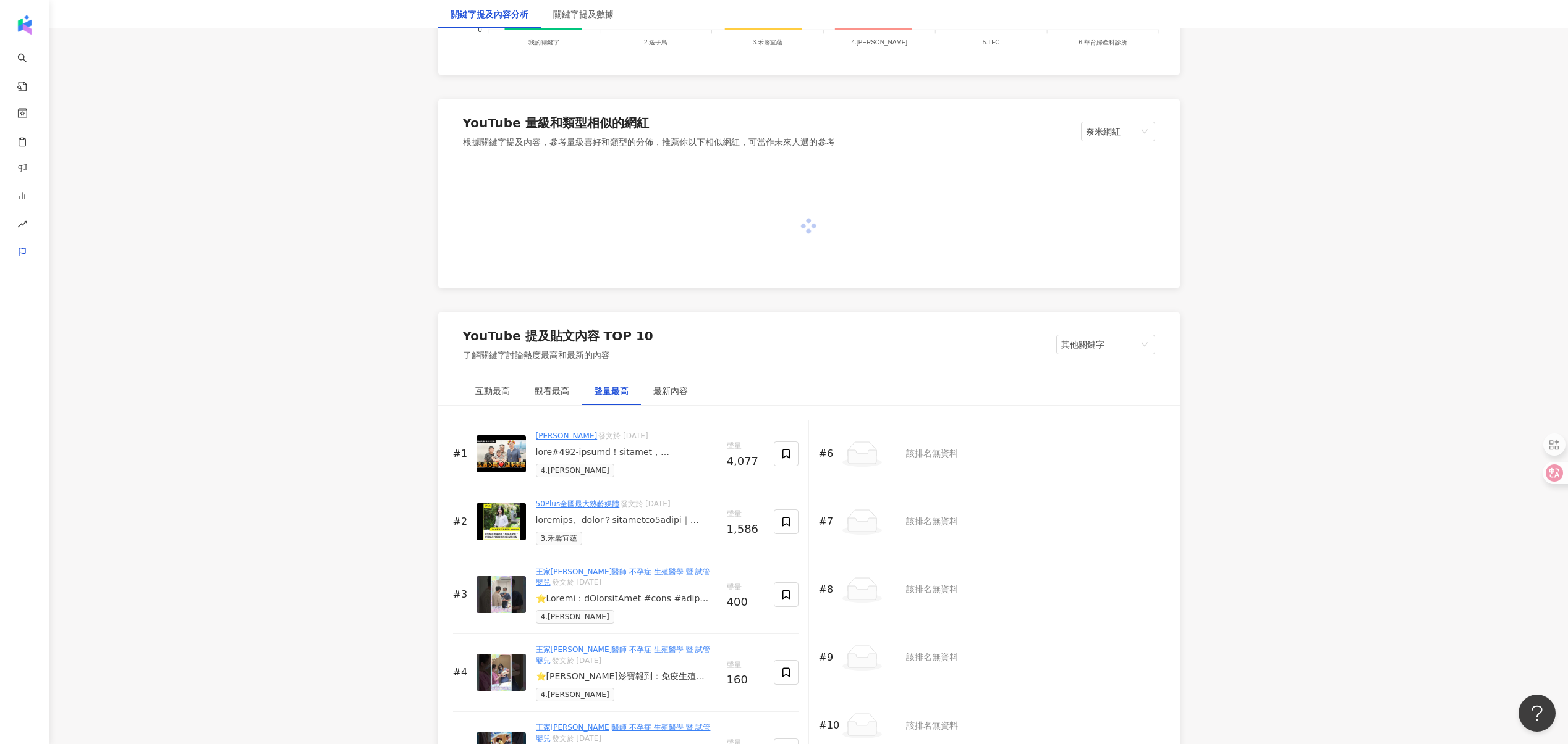
scroll to position [1580, 0]
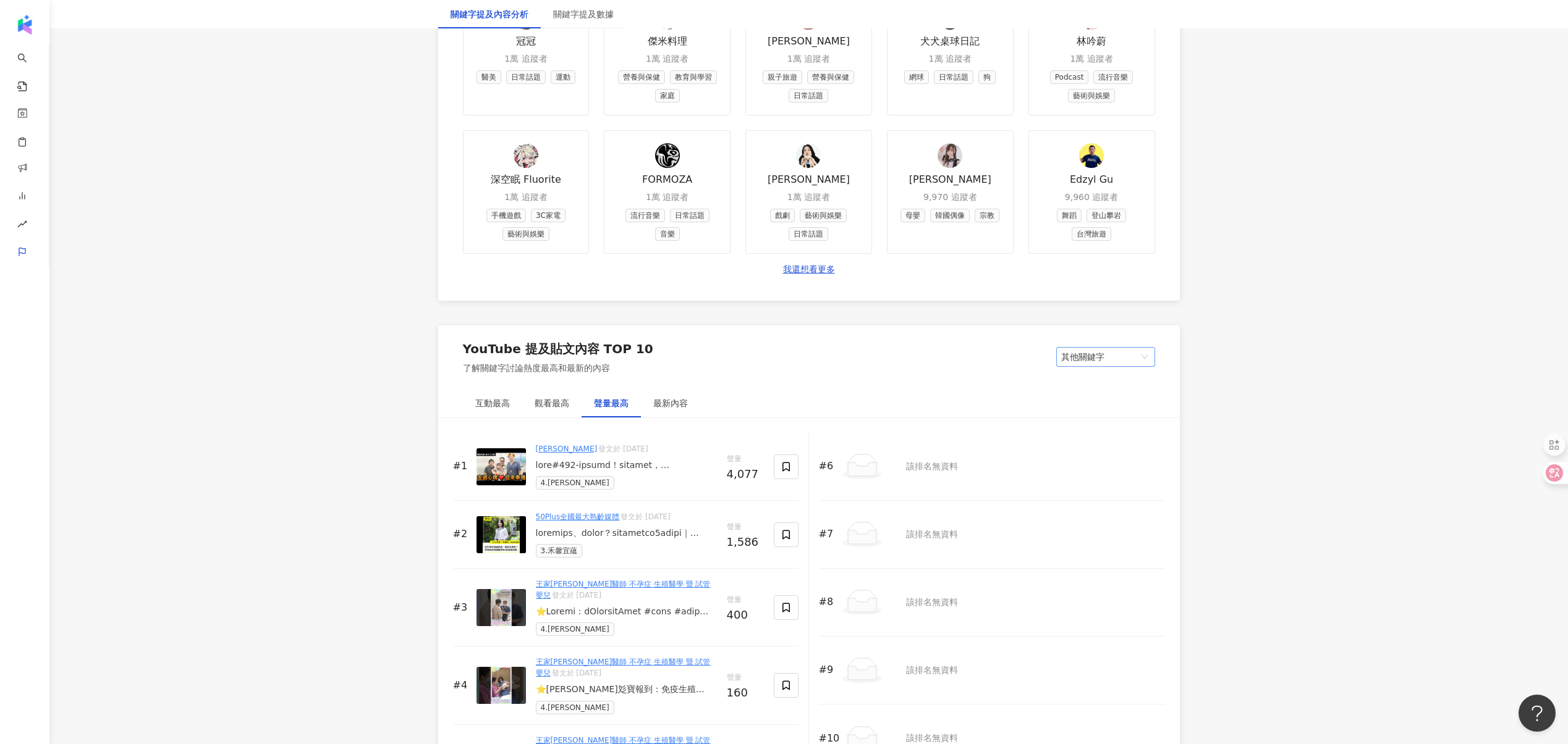
click at [1107, 354] on span "其他關鍵字" at bounding box center [1105, 357] width 89 height 18
click at [1085, 406] on div "我的關鍵字" at bounding box center [1105, 403] width 79 height 14
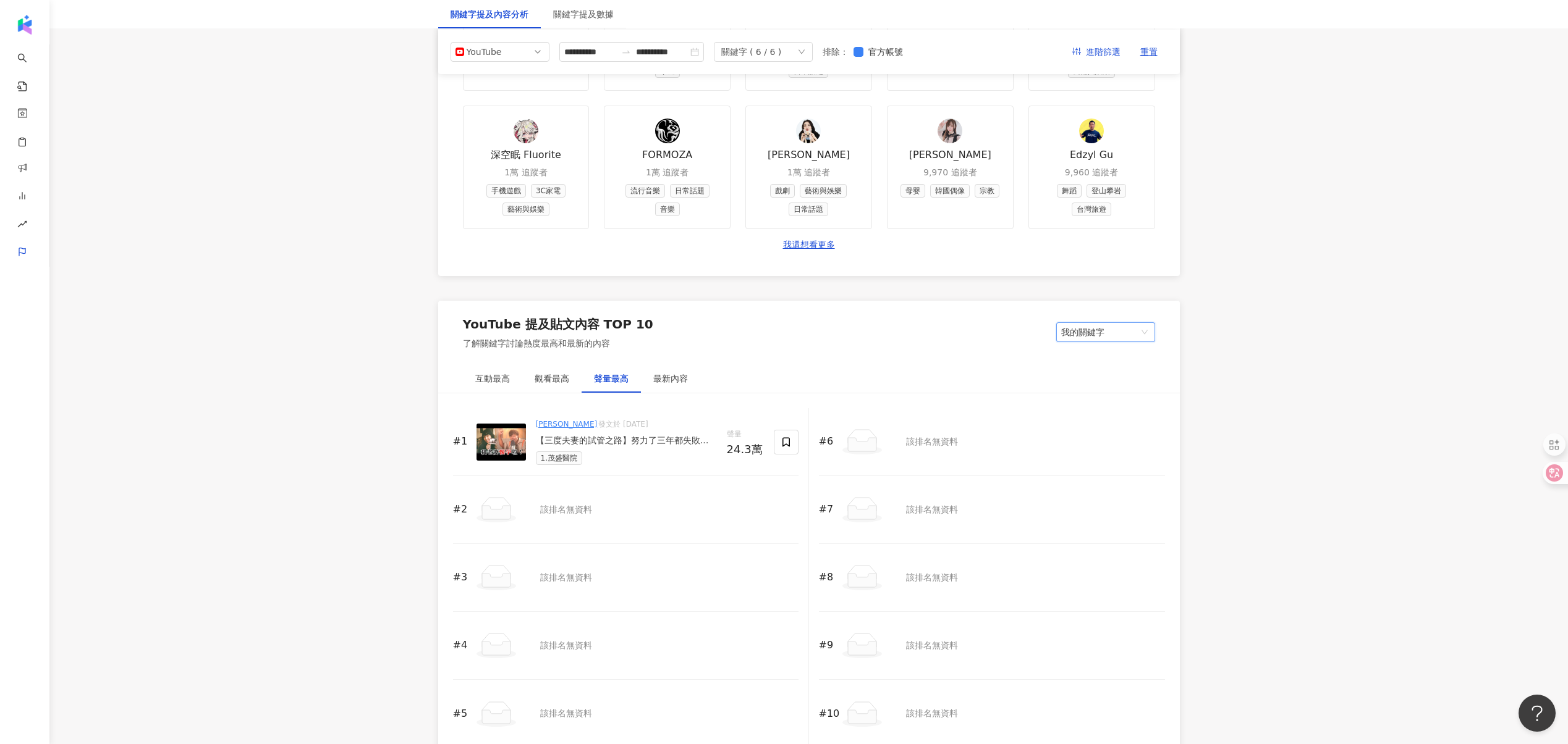
scroll to position [1495, 0]
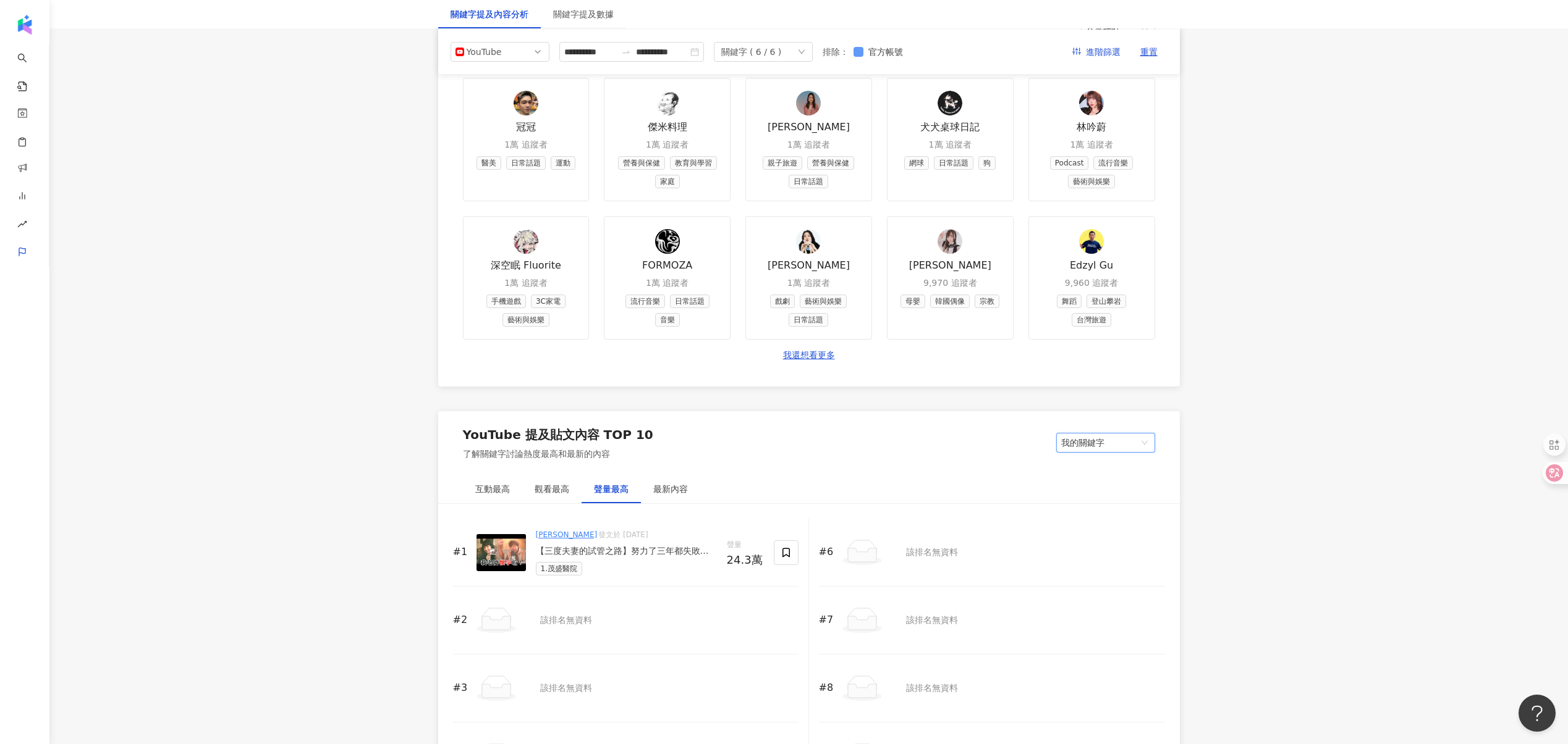
click at [875, 48] on span "官方帳號" at bounding box center [885, 52] width 45 height 14
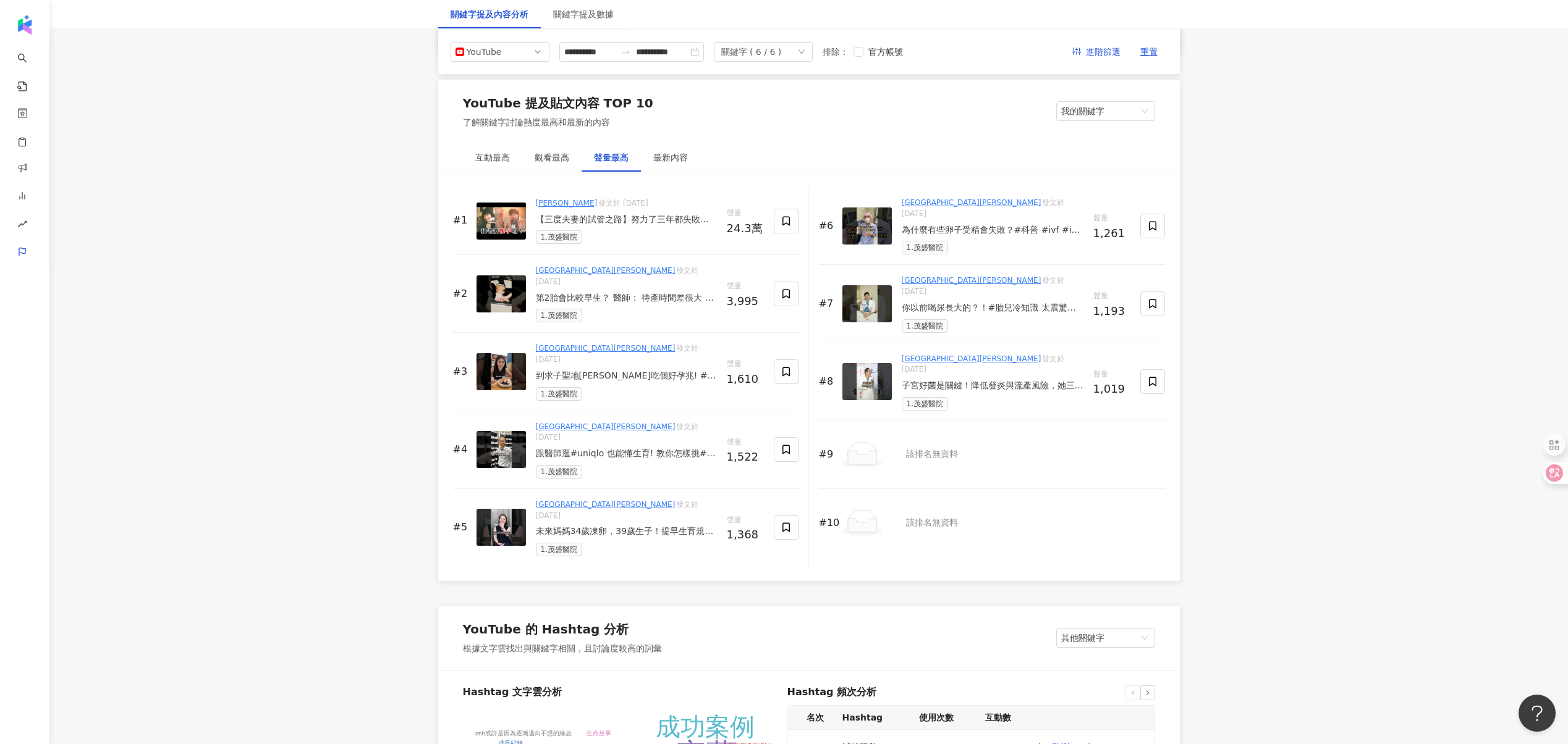
scroll to position [1825, 0]
click at [1112, 115] on span "我的關鍵字" at bounding box center [1105, 112] width 89 height 18
click at [1102, 145] on div "其他關鍵字" at bounding box center [1105, 137] width 94 height 21
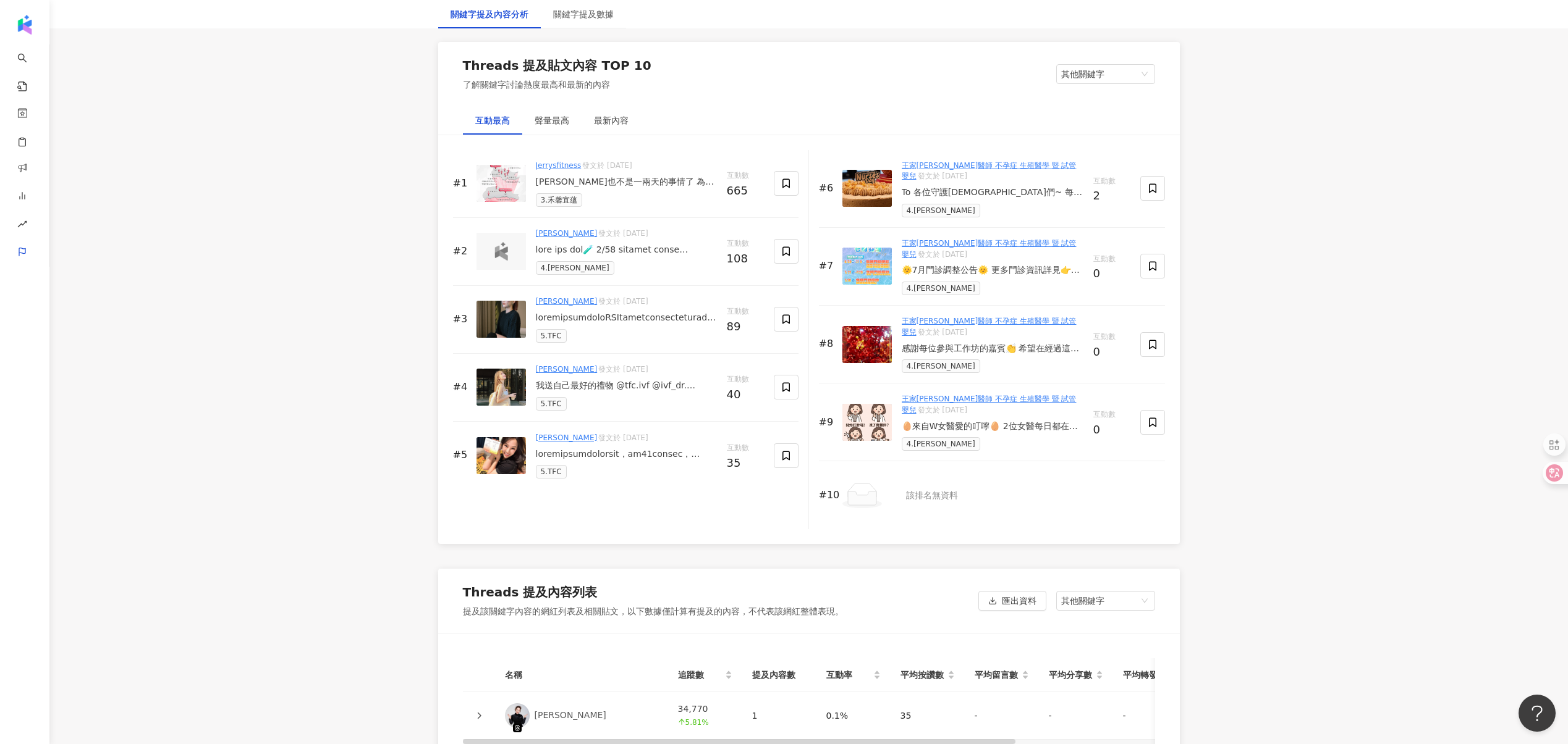
scroll to position [1452, 0]
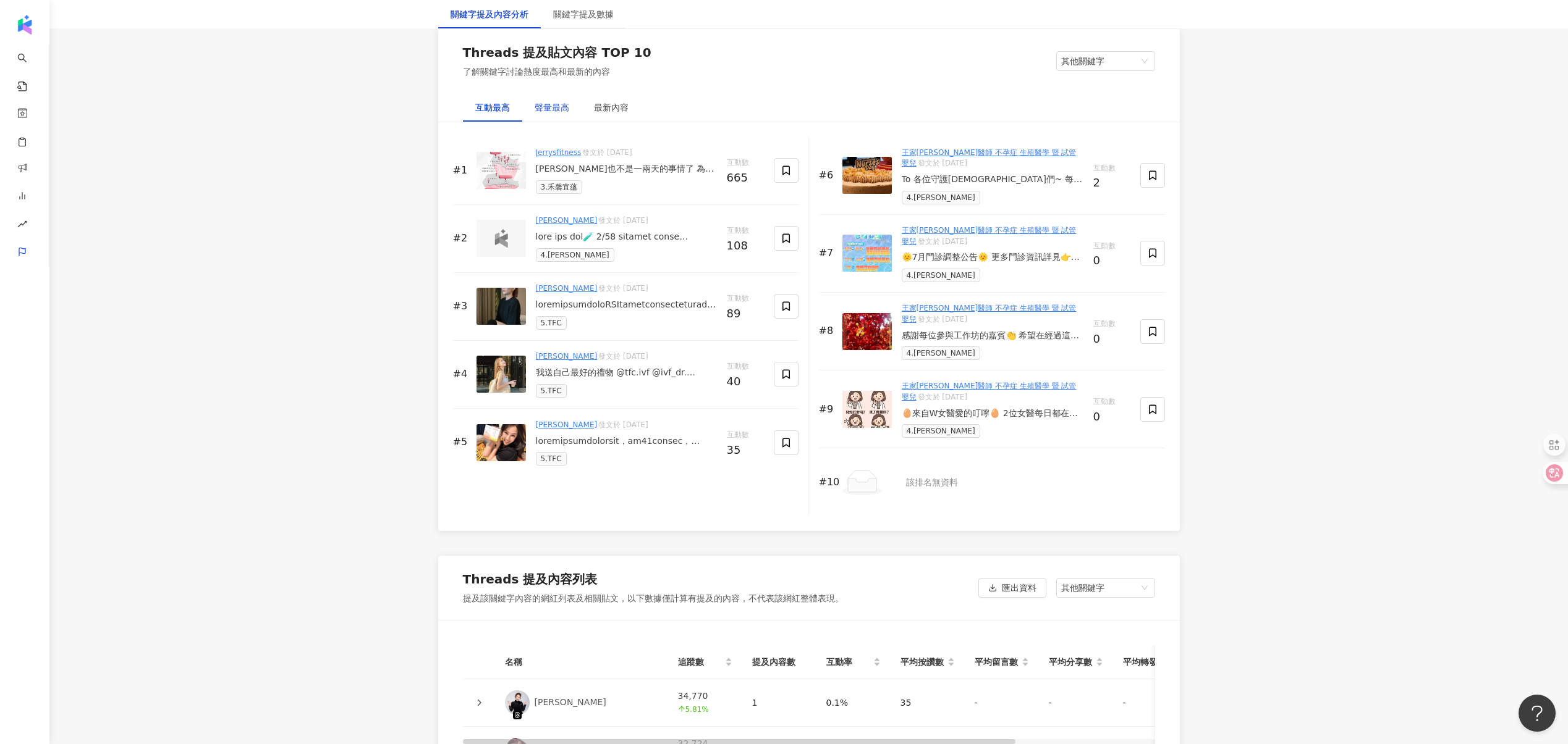
click at [543, 115] on div "聲量最高" at bounding box center [551, 108] width 35 height 14
click at [743, 82] on div "Threads 提及貼文內容 TOP 10 了解關鍵字討論熱度最高和最新的內容 其他關鍵字" at bounding box center [808, 61] width 741 height 64
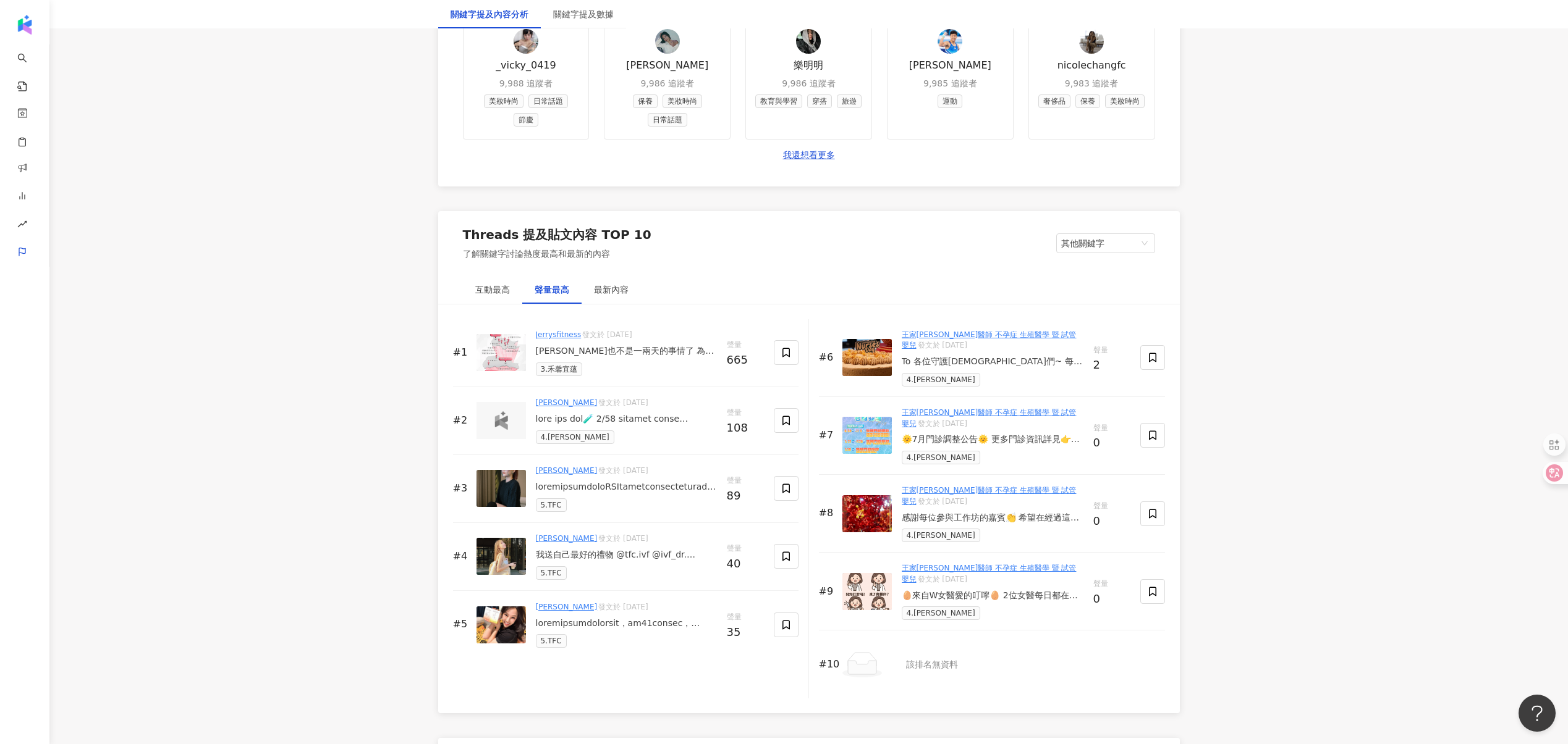
scroll to position [1144, 0]
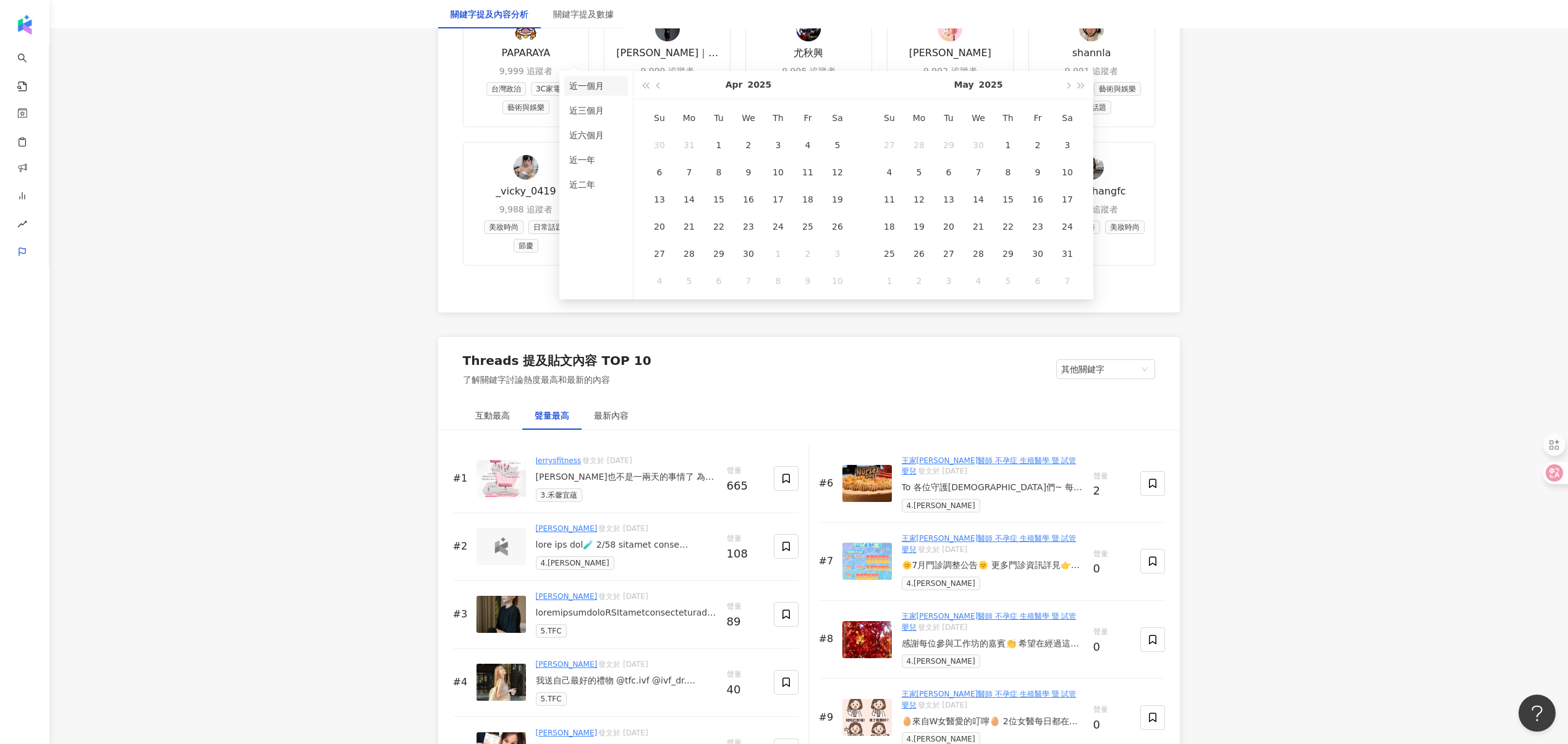
click at [597, 88] on li "近一個月" at bounding box center [596, 86] width 64 height 20
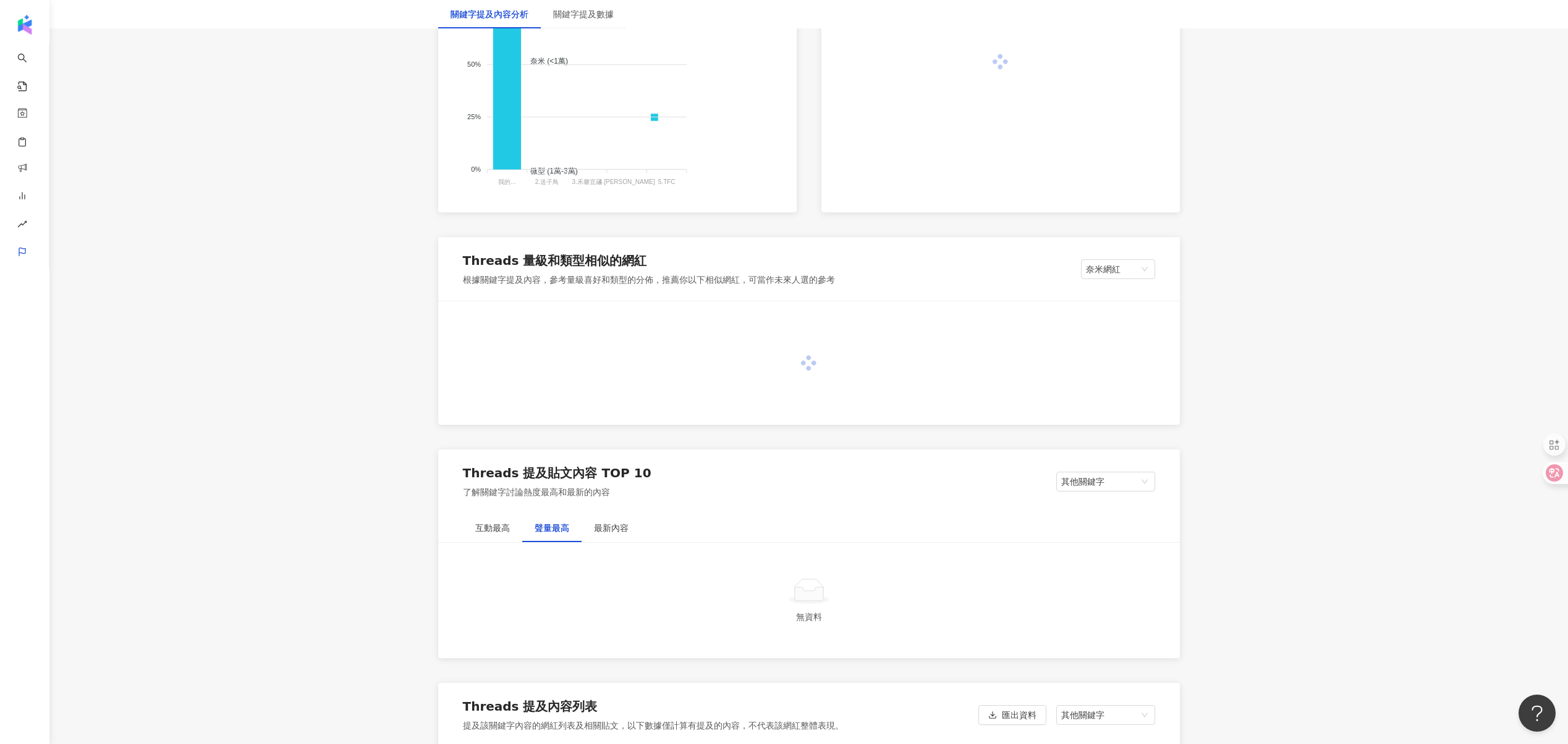
scroll to position [537, 0]
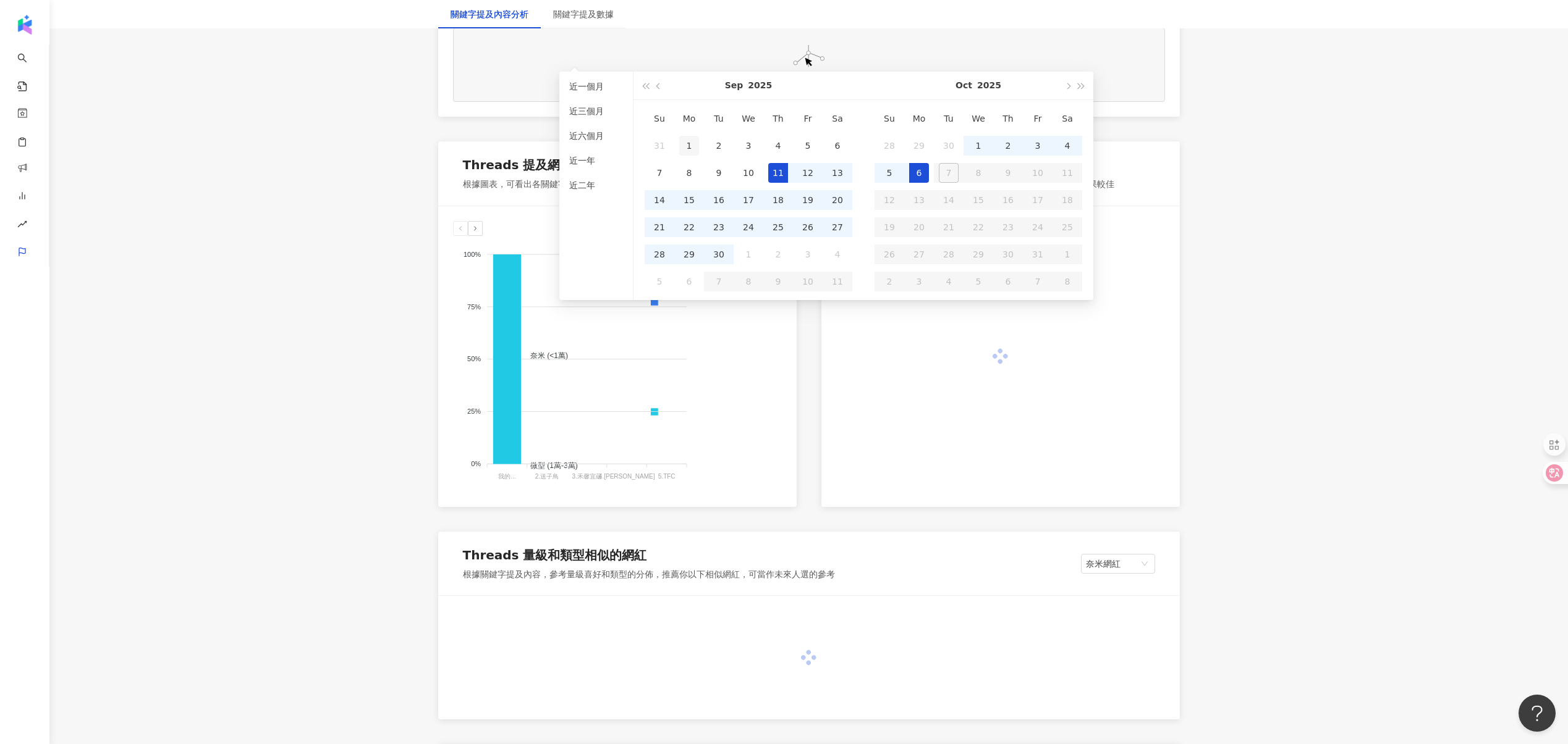
type input "**********"
click at [690, 142] on div "1" at bounding box center [689, 146] width 20 height 20
type input "**********"
click at [724, 249] on div "30" at bounding box center [719, 255] width 20 height 20
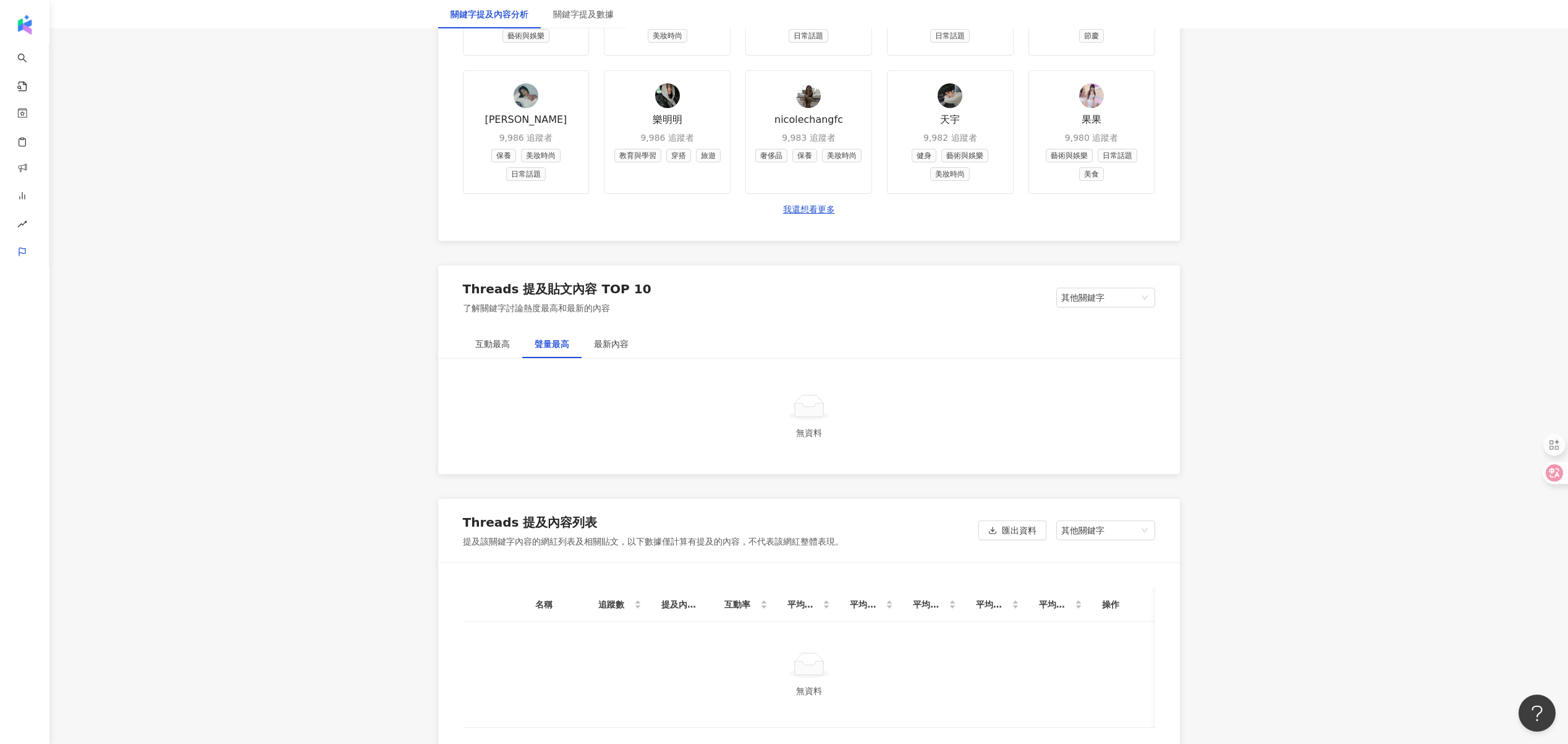
scroll to position [1292, 0]
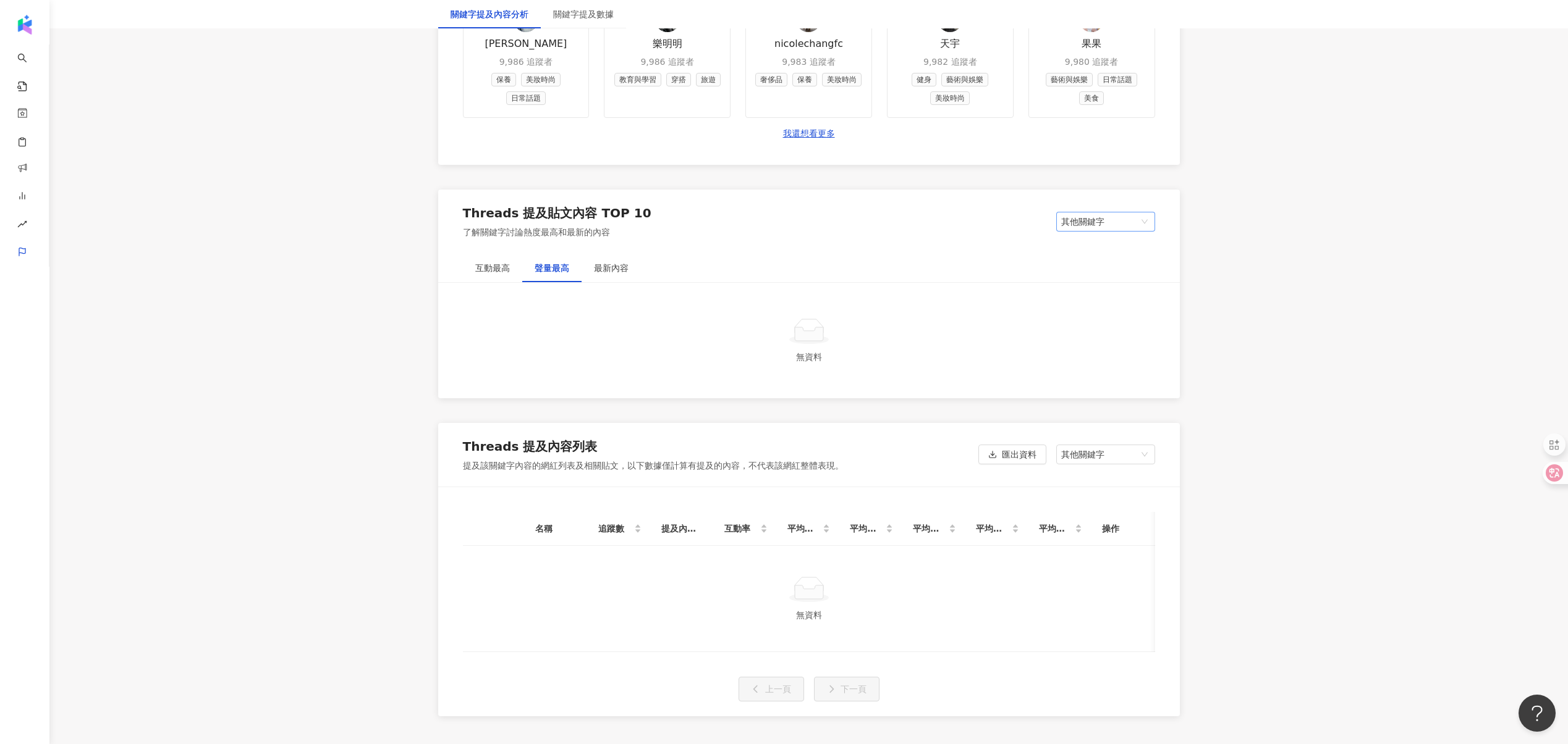
click at [1064, 231] on span "其他關鍵字" at bounding box center [1105, 222] width 89 height 18
click at [1072, 275] on div "我的關鍵字" at bounding box center [1105, 269] width 79 height 14
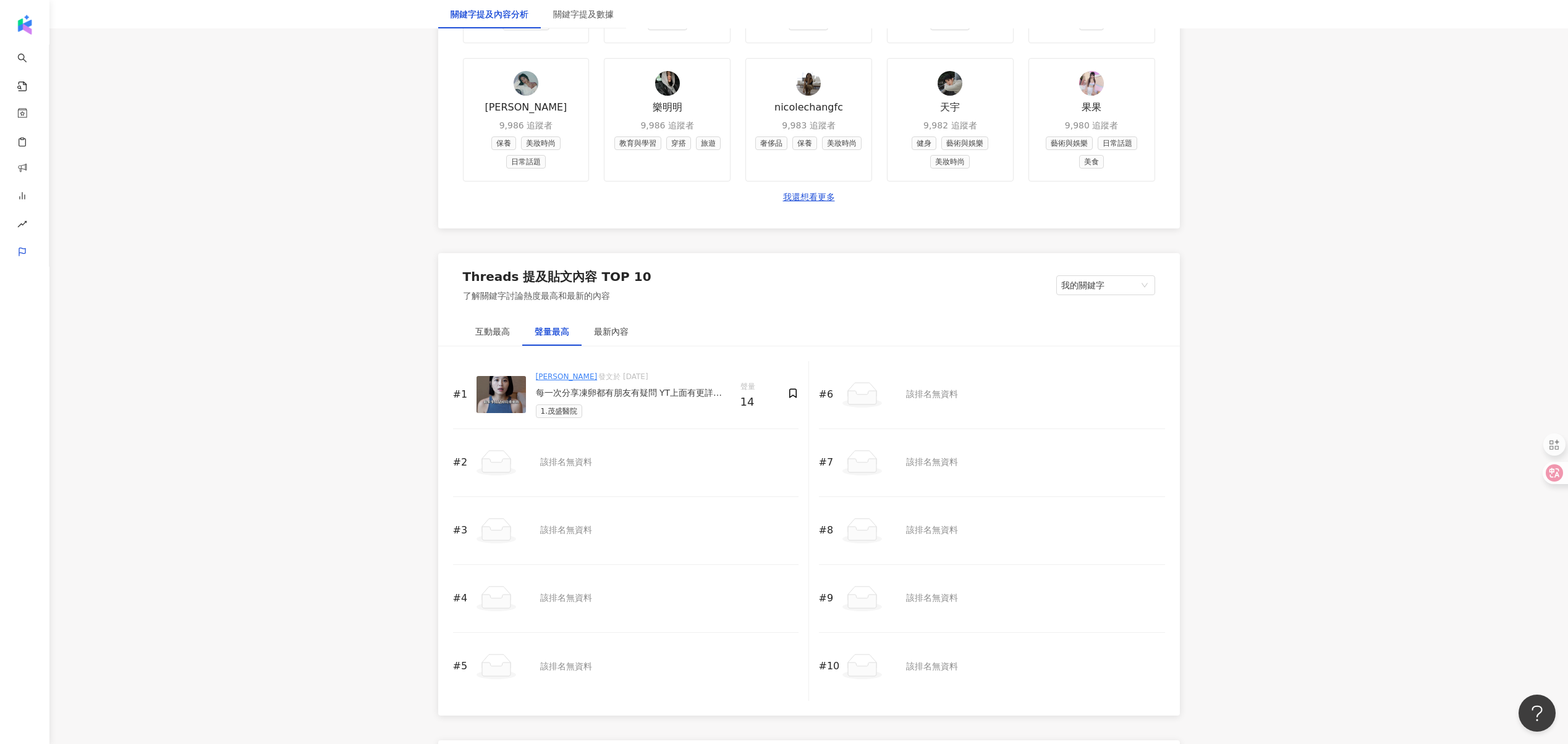
scroll to position [1207, 0]
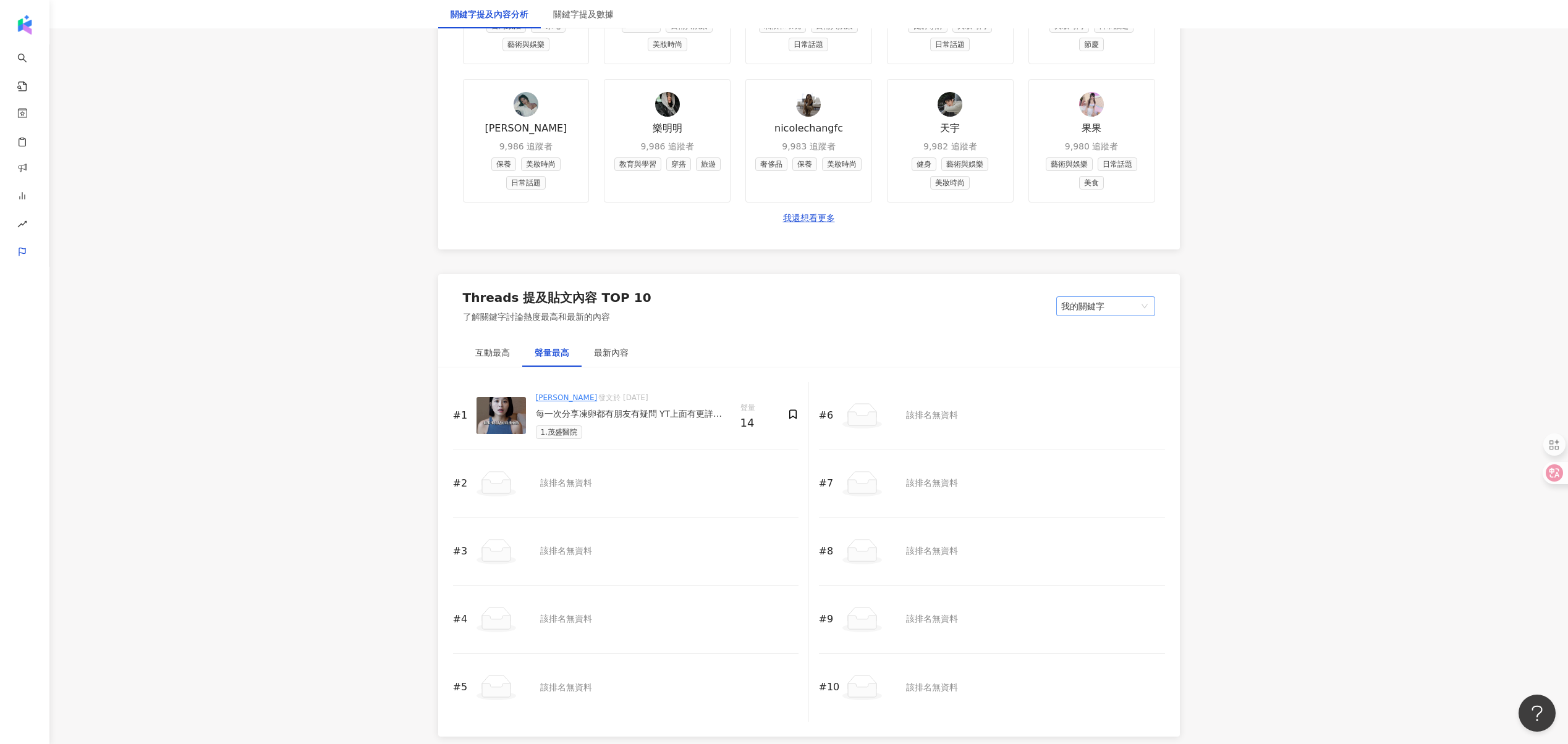
click at [1114, 315] on span "我的關鍵字" at bounding box center [1105, 306] width 89 height 18
click at [1114, 339] on div "其他關鍵字" at bounding box center [1105, 332] width 79 height 14
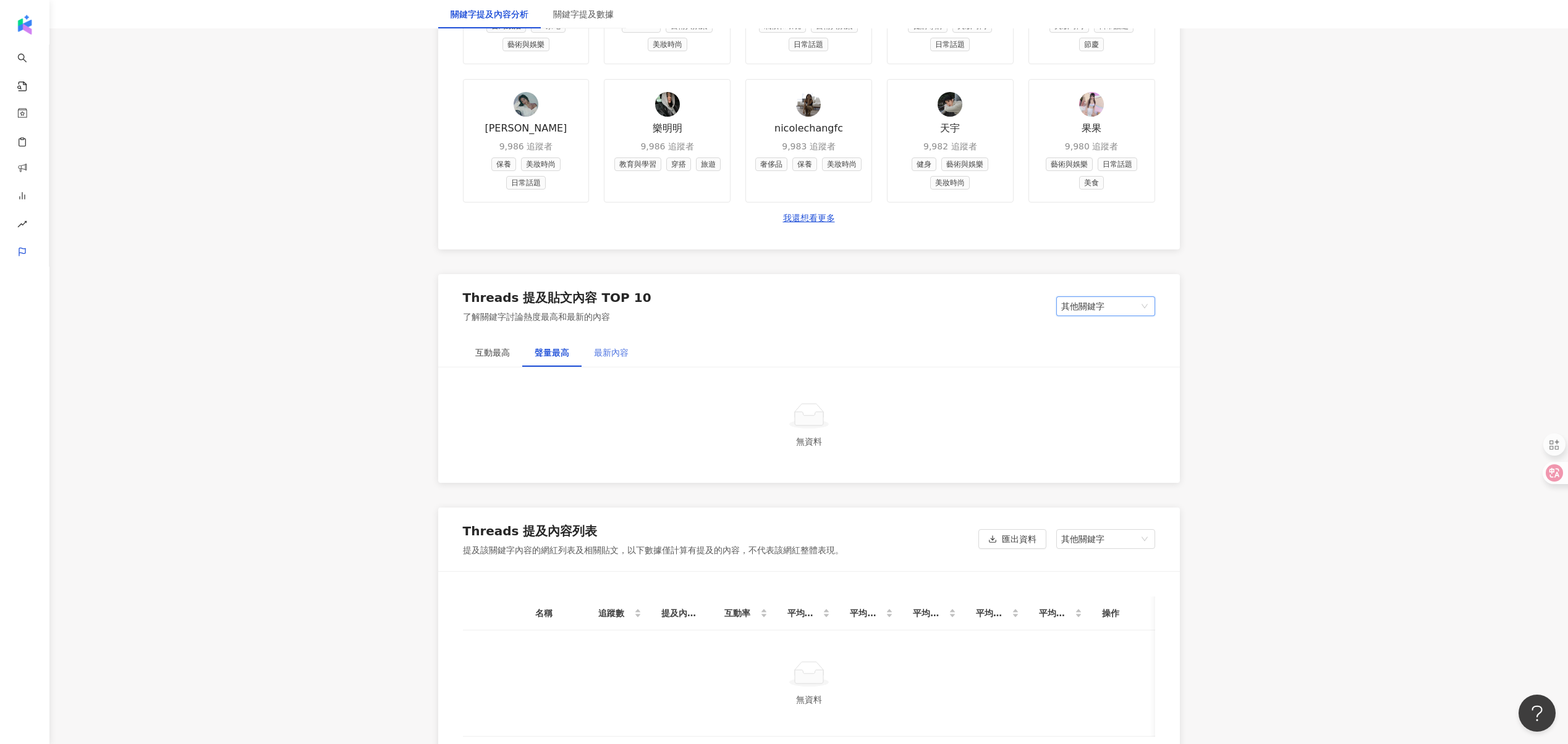
click at [614, 367] on div "最新內容" at bounding box center [610, 352] width 59 height 28
click at [483, 367] on div "互動最高" at bounding box center [492, 352] width 59 height 28
click at [559, 367] on div "聲量最高" at bounding box center [551, 352] width 59 height 28
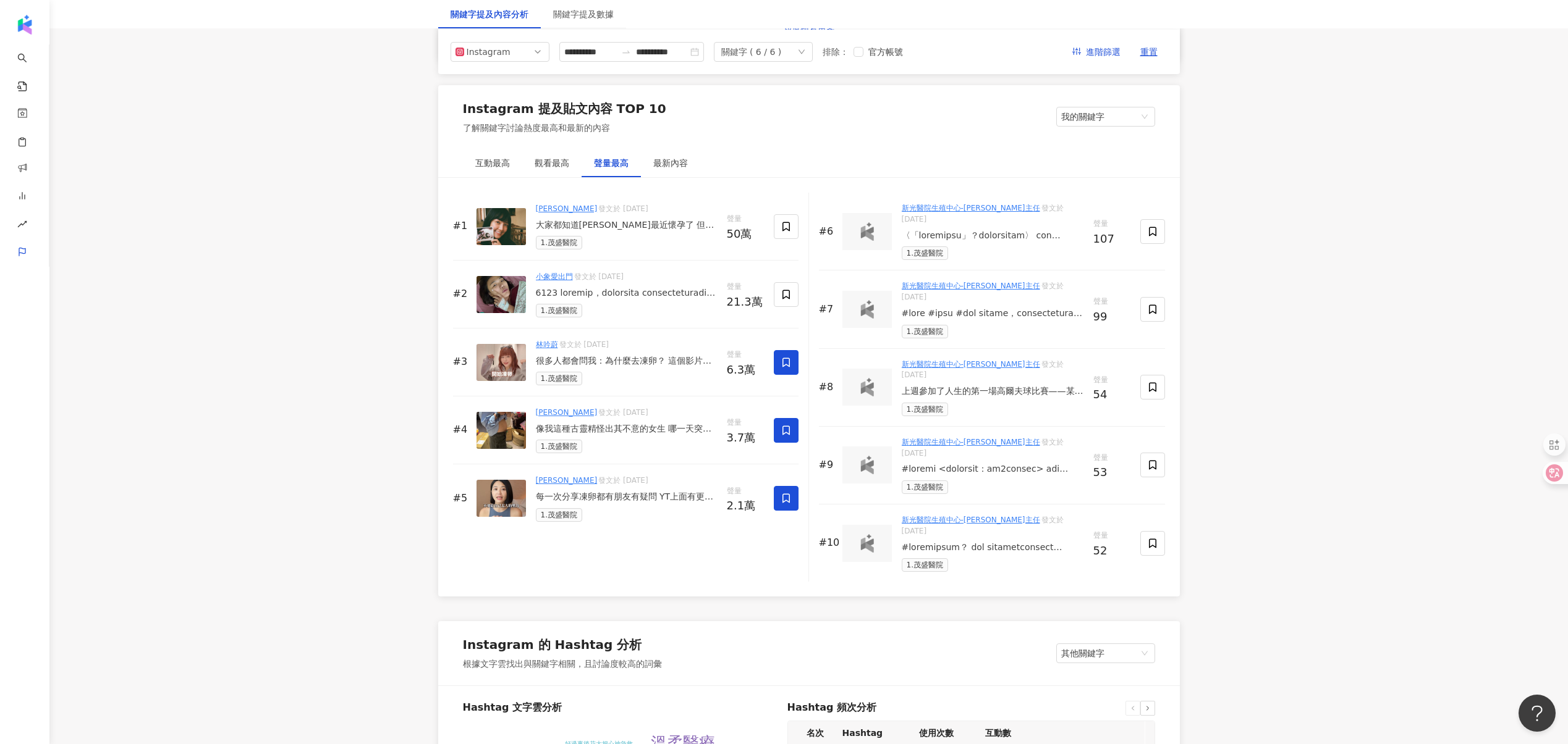
scroll to position [1802, 0]
click at [1114, 112] on span "我的關鍵字" at bounding box center [1105, 117] width 89 height 18
click at [1102, 141] on div "其他關鍵字" at bounding box center [1105, 143] width 79 height 14
